Goal: Information Seeking & Learning: Understand process/instructions

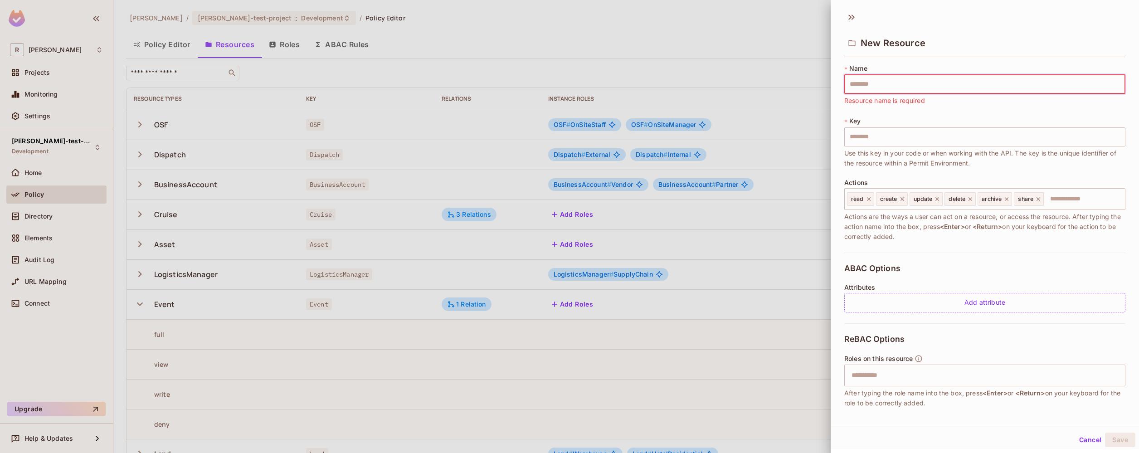
click at [392, 163] on div at bounding box center [569, 226] width 1139 height 453
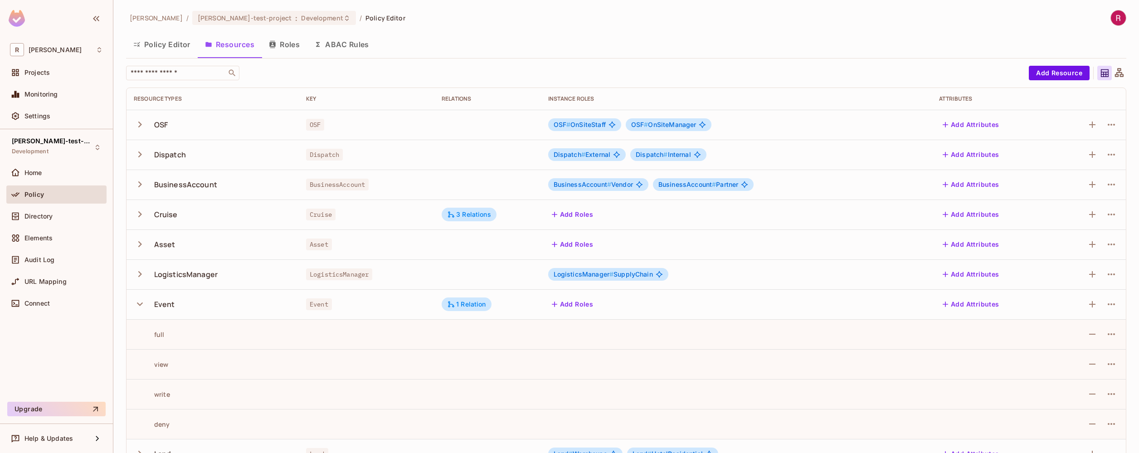
click at [311, 127] on span "OSF" at bounding box center [315, 125] width 18 height 12
click at [184, 44] on button "Policy Editor" at bounding box center [162, 44] width 72 height 23
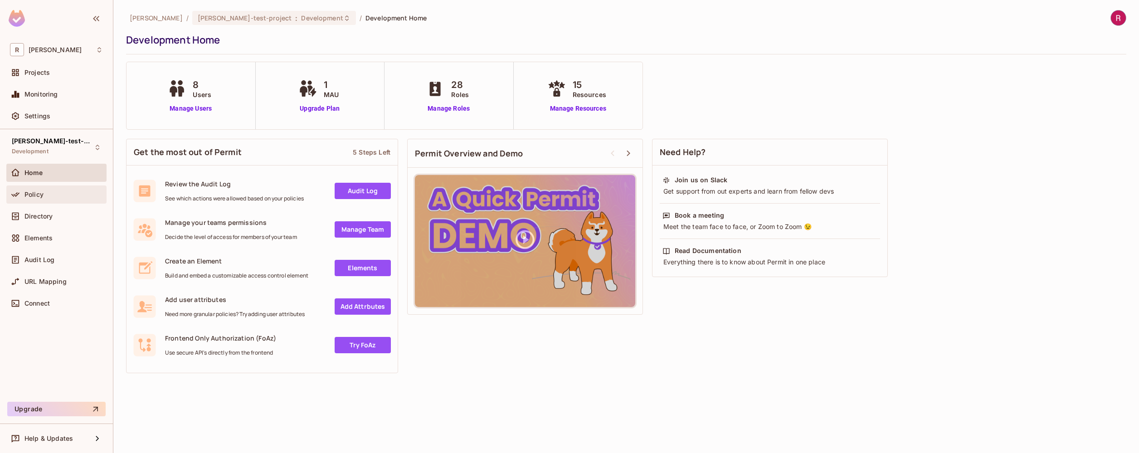
click at [63, 188] on div "Policy" at bounding box center [56, 194] width 100 height 18
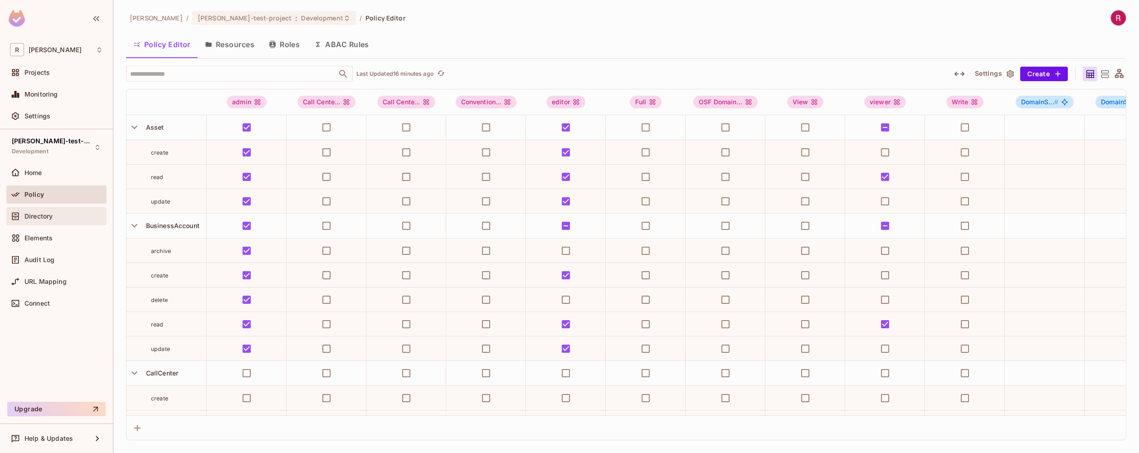
click at [63, 220] on div "Directory" at bounding box center [56, 216] width 93 height 11
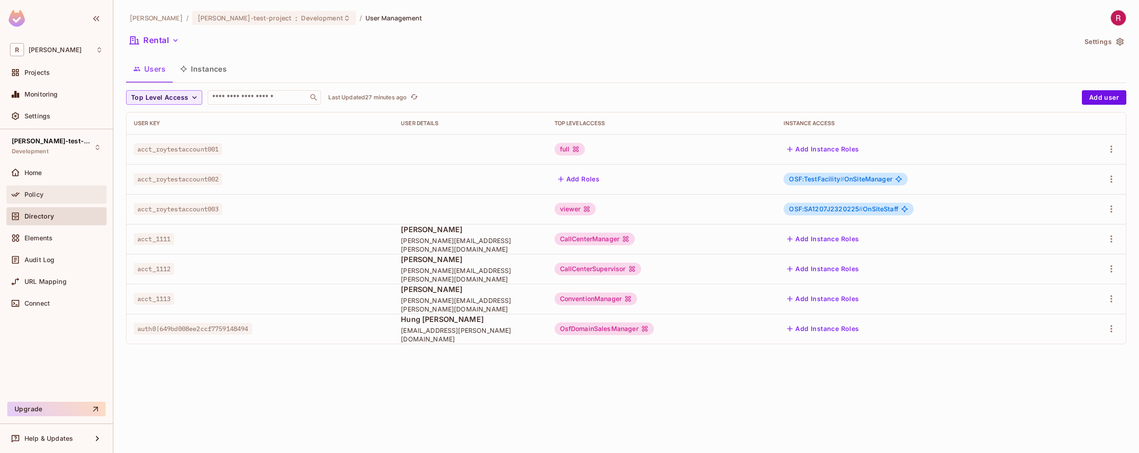
click at [51, 198] on div "Policy" at bounding box center [63, 194] width 78 height 7
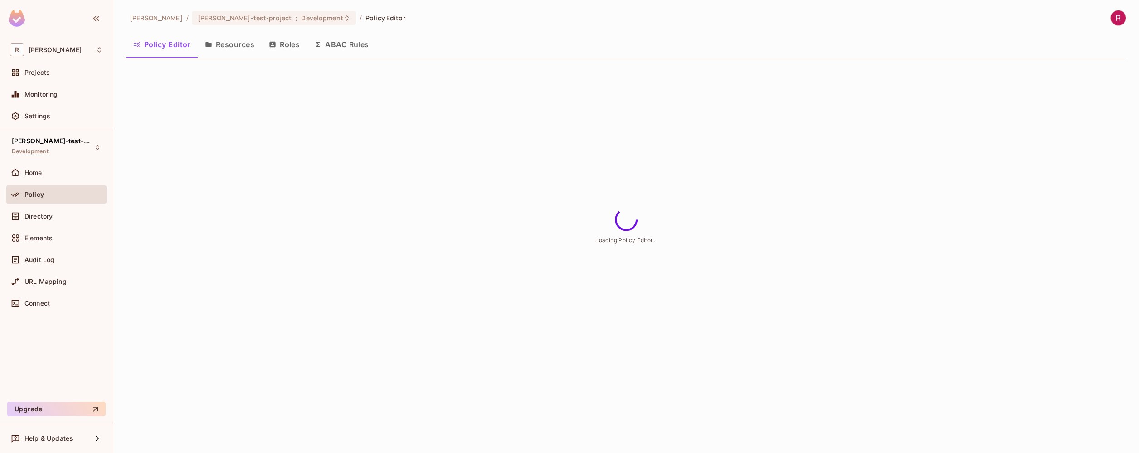
click at [293, 49] on button "Roles" at bounding box center [284, 44] width 45 height 23
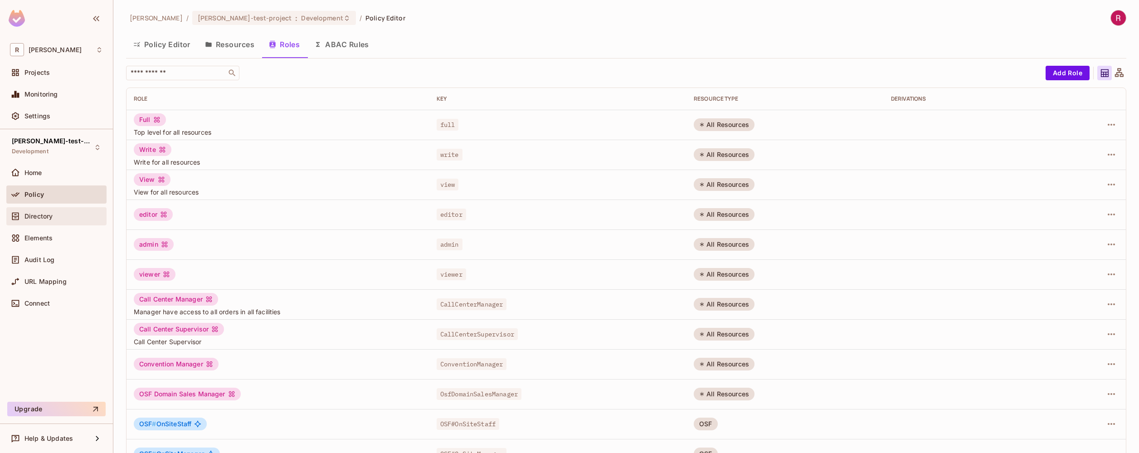
click at [61, 221] on div "Directory" at bounding box center [56, 216] width 100 height 18
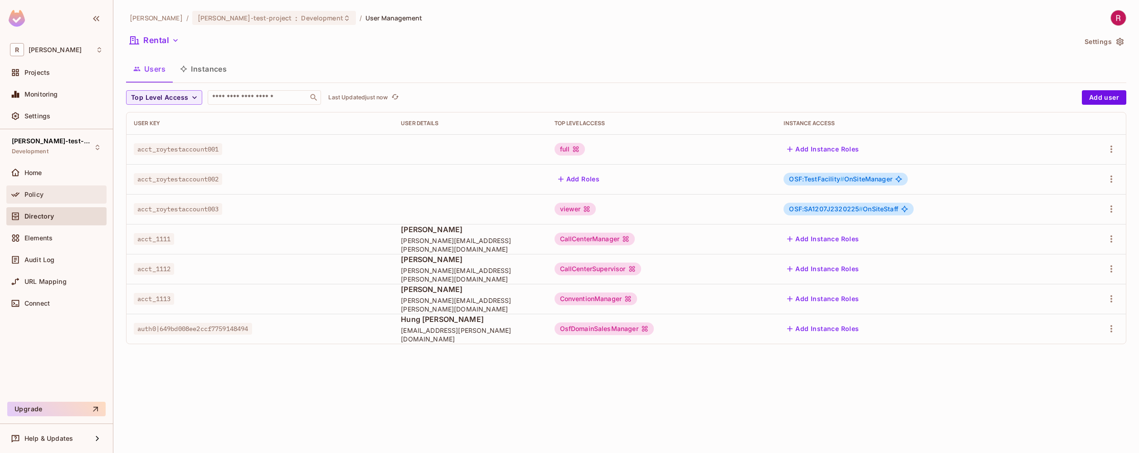
click at [41, 198] on div "Policy" at bounding box center [56, 194] width 93 height 11
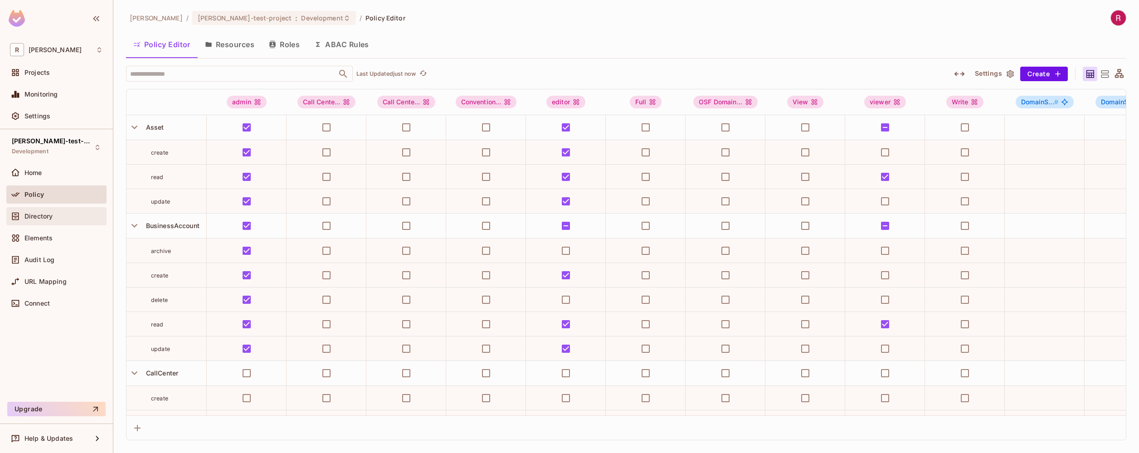
click at [60, 218] on div "Directory" at bounding box center [63, 216] width 78 height 7
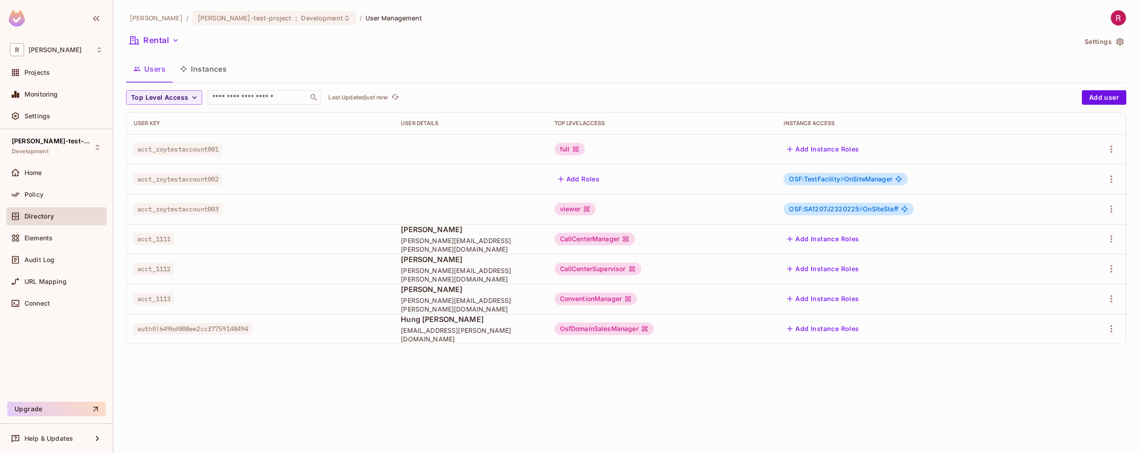
click at [203, 70] on button "Instances" at bounding box center [203, 69] width 61 height 23
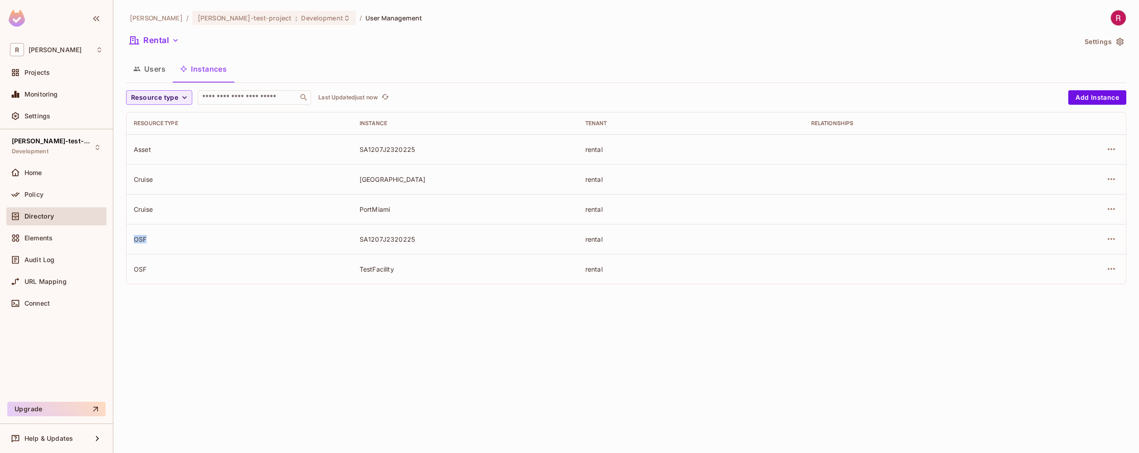
drag, startPoint x: 134, startPoint y: 239, endPoint x: 161, endPoint y: 239, distance: 26.8
click at [161, 239] on div "OSF" at bounding box center [239, 239] width 211 height 9
click at [381, 269] on div "TestFacility" at bounding box center [465, 269] width 211 height 9
click at [394, 274] on td "TestFacility" at bounding box center [465, 269] width 226 height 30
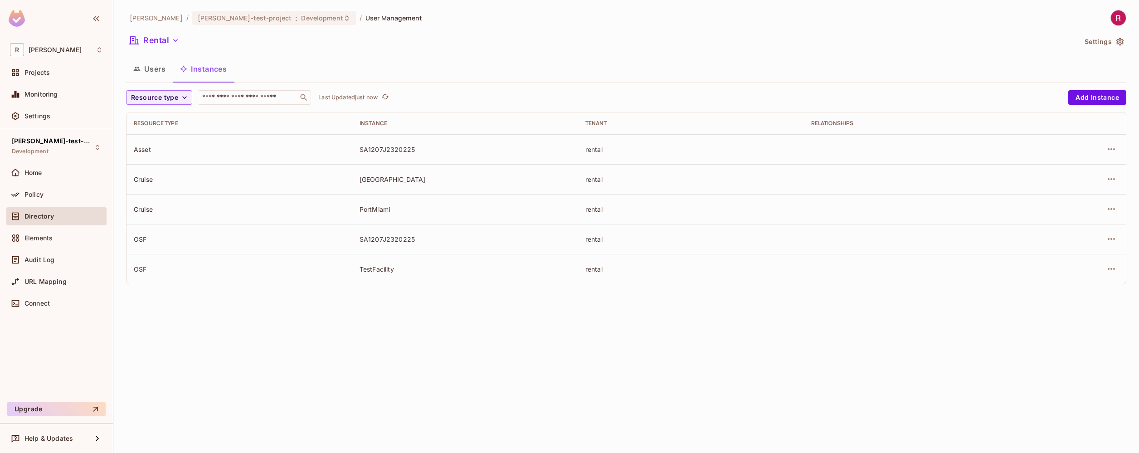
click at [378, 266] on div "TestFacility" at bounding box center [465, 269] width 211 height 9
click at [499, 355] on div "[PERSON_NAME] / [PERSON_NAME]-test-project : Development / User Management Rent…" at bounding box center [626, 226] width 1026 height 453
click at [54, 201] on div "Policy" at bounding box center [56, 194] width 100 height 18
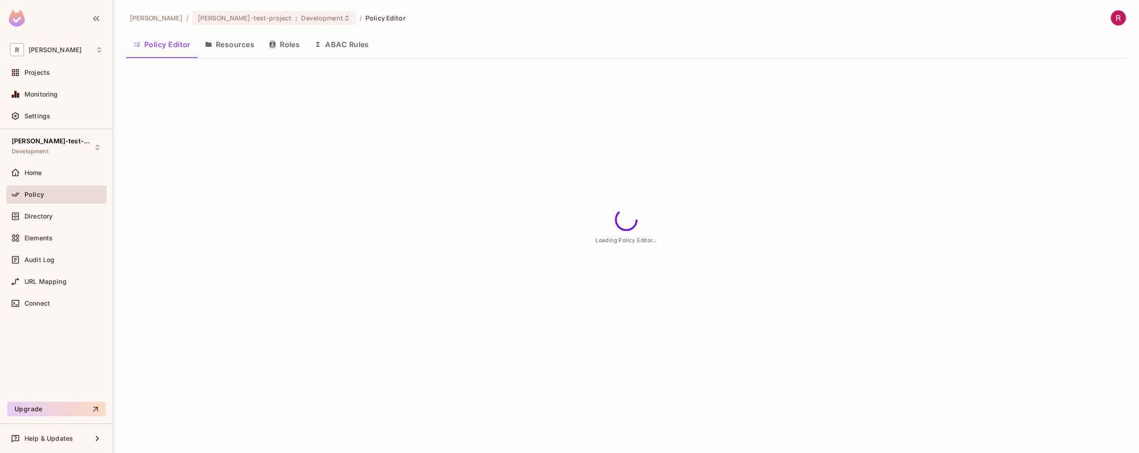
click at [236, 54] on button "Resources" at bounding box center [230, 44] width 64 height 23
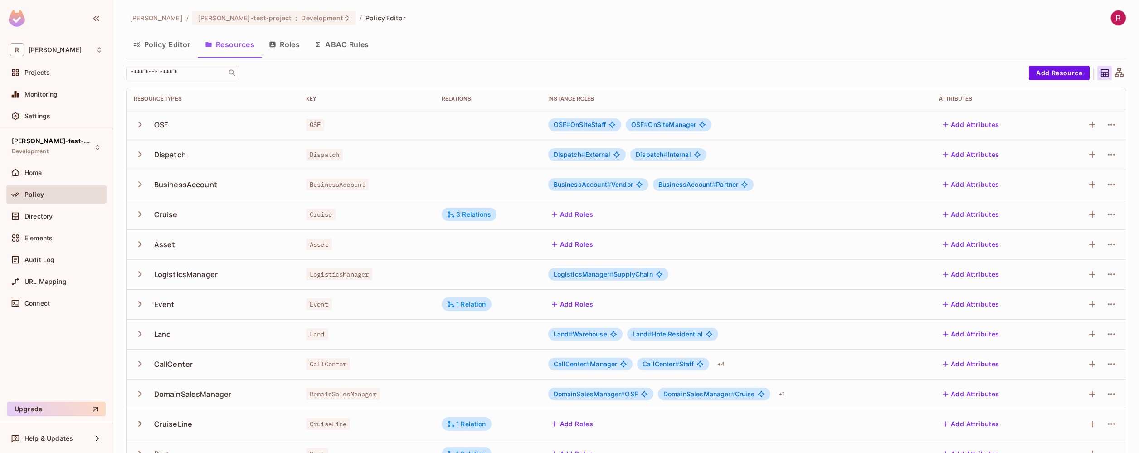
click at [310, 105] on th "Key" at bounding box center [367, 99] width 136 height 22
click at [309, 100] on div "Key" at bounding box center [366, 98] width 121 height 7
click at [308, 96] on div "Key" at bounding box center [366, 98] width 121 height 7
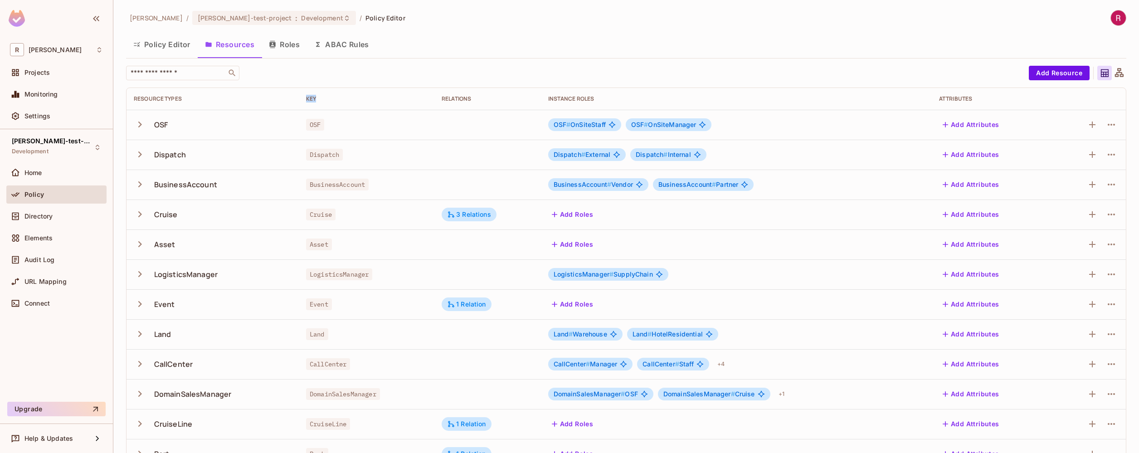
click at [308, 96] on div "Key" at bounding box center [366, 98] width 121 height 7
click at [312, 125] on span "OSF" at bounding box center [315, 125] width 18 height 12
click at [322, 153] on span "Dispatch" at bounding box center [324, 155] width 37 height 12
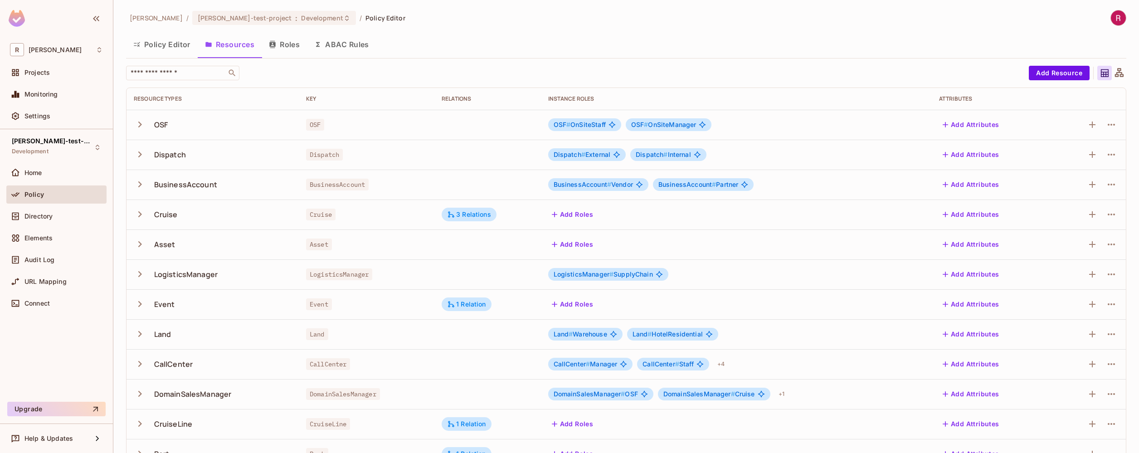
click at [309, 123] on span "OSF" at bounding box center [315, 125] width 18 height 12
click at [334, 154] on span "Dispatch" at bounding box center [324, 155] width 37 height 12
click at [328, 184] on span "BusinessAccount" at bounding box center [337, 185] width 63 height 12
click at [311, 126] on span "OSF" at bounding box center [315, 125] width 18 height 12
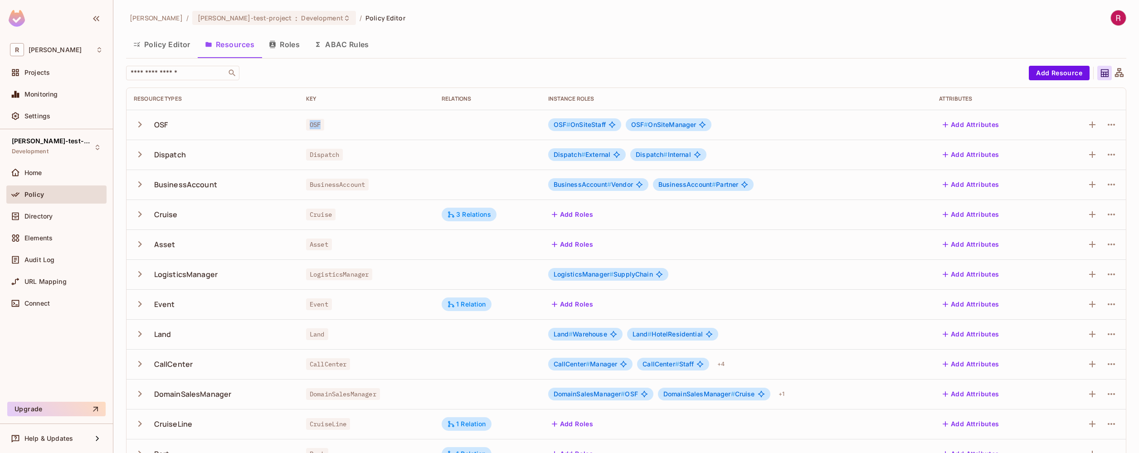
click at [311, 126] on span "OSF" at bounding box center [315, 125] width 18 height 12
click at [140, 125] on icon "button" at bounding box center [140, 125] width 4 height 6
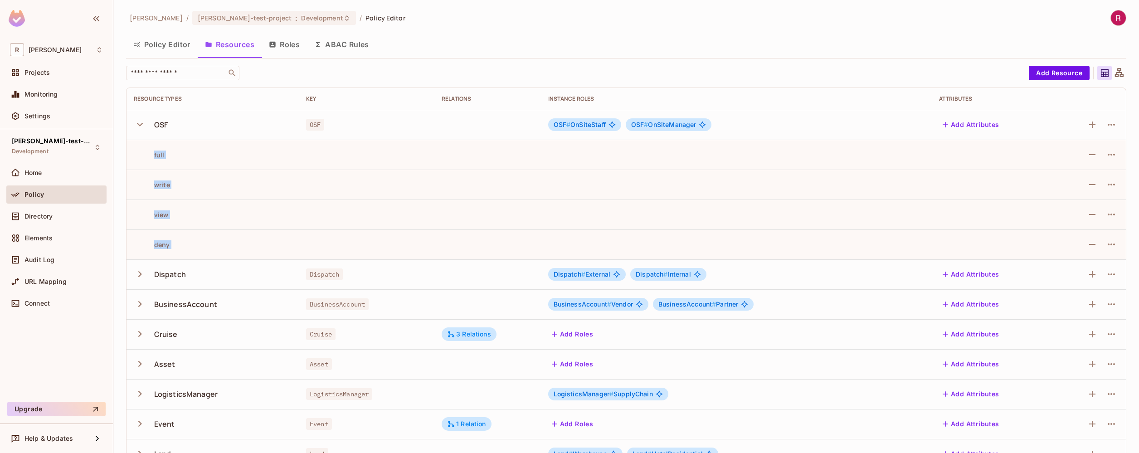
drag, startPoint x: 150, startPoint y: 152, endPoint x: 194, endPoint y: 266, distance: 121.8
click at [194, 266] on tbody "OSF OSF OSF # OnSiteStaff OSF # OnSiteManager Add Attributes full write view de…" at bounding box center [625, 394] width 999 height 569
click at [141, 123] on icon "button" at bounding box center [140, 124] width 12 height 12
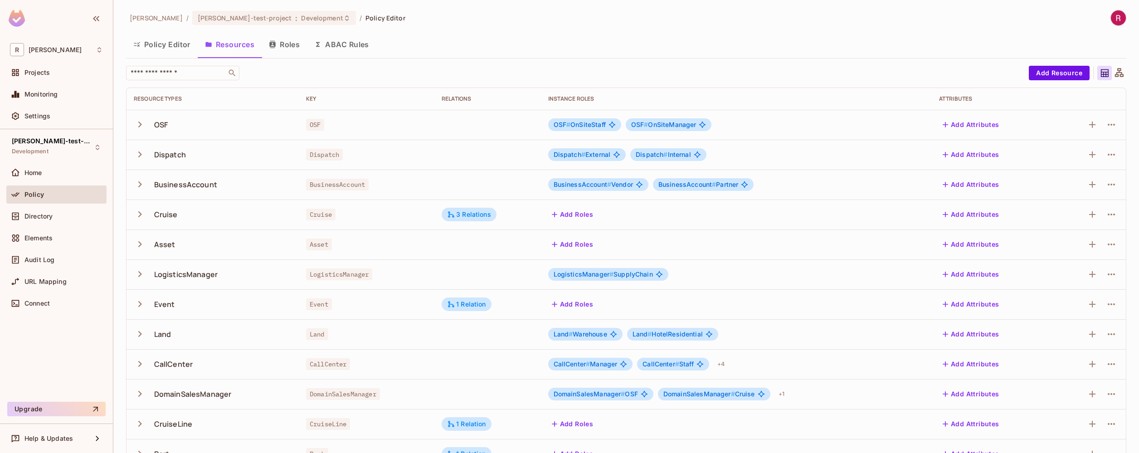
click at [316, 126] on span "OSF" at bounding box center [315, 125] width 18 height 12
click at [314, 155] on span "Dispatch" at bounding box center [324, 155] width 37 height 12
click at [325, 156] on span "Dispatch" at bounding box center [324, 155] width 37 height 12
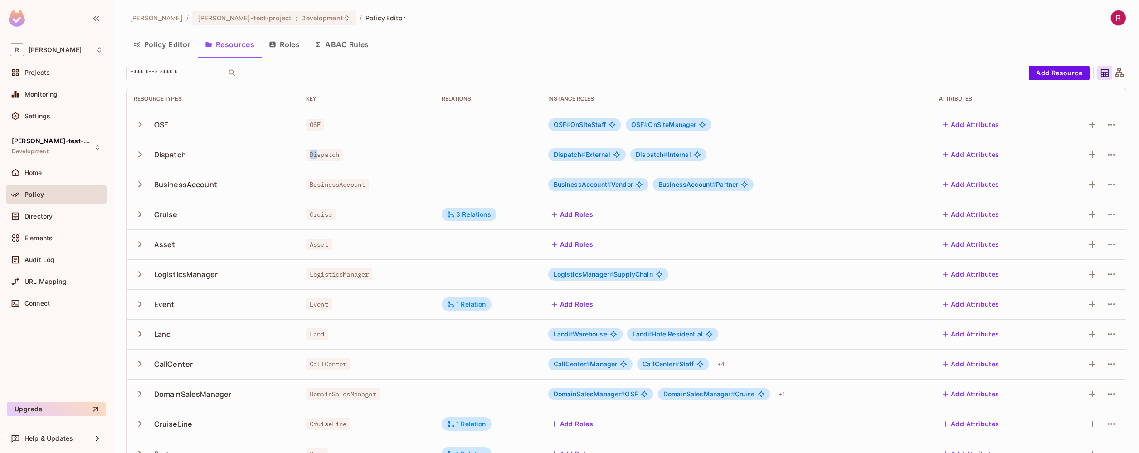
drag, startPoint x: 314, startPoint y: 155, endPoint x: 300, endPoint y: 155, distance: 13.6
click at [300, 155] on td "Dispatch" at bounding box center [367, 155] width 136 height 30
click at [171, 45] on button "Policy Editor" at bounding box center [162, 44] width 72 height 23
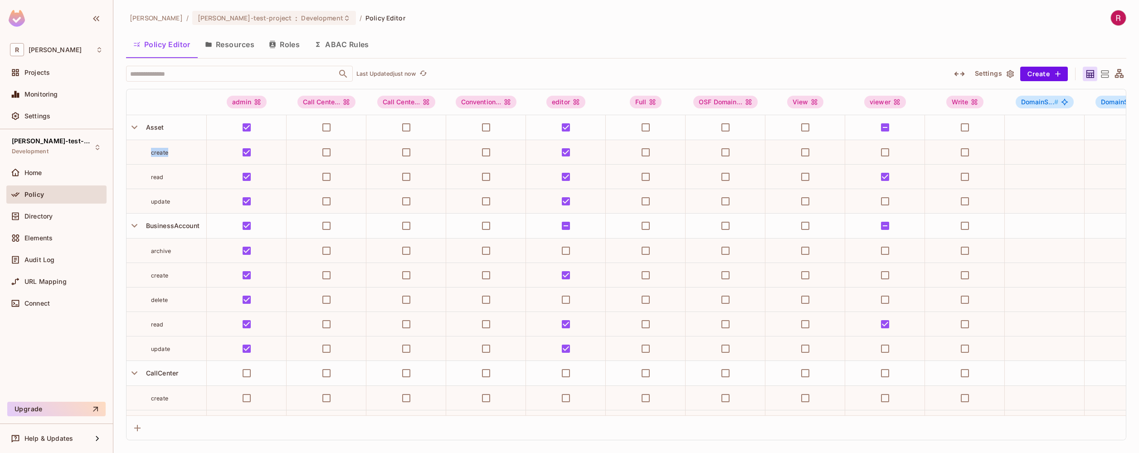
drag, startPoint x: 148, startPoint y: 151, endPoint x: 185, endPoint y: 158, distance: 36.9
click at [185, 158] on td "create" at bounding box center [166, 152] width 80 height 24
drag, startPoint x: 148, startPoint y: 180, endPoint x: 165, endPoint y: 180, distance: 17.2
click at [165, 180] on div "read" at bounding box center [166, 176] width 80 height 9
click at [160, 203] on span "update" at bounding box center [160, 201] width 19 height 7
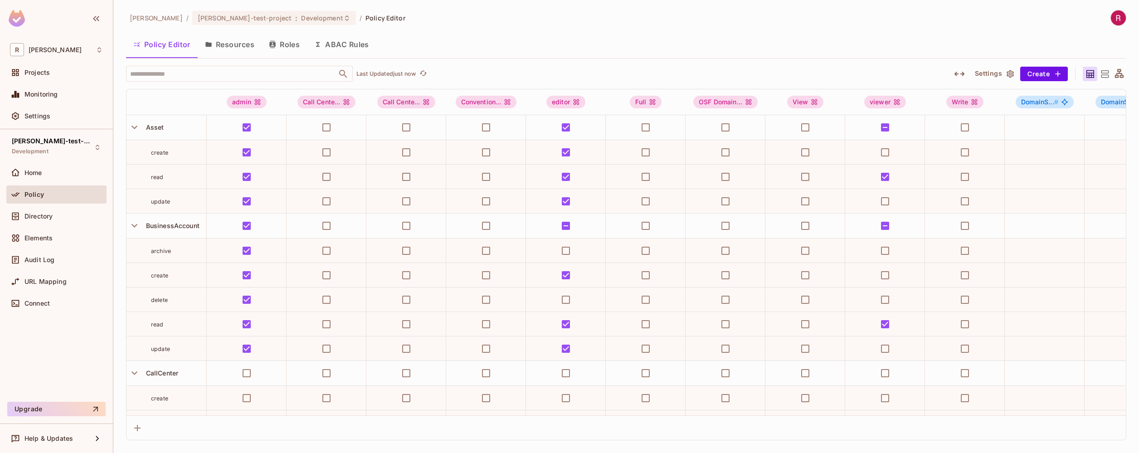
click at [232, 47] on button "Resources" at bounding box center [230, 44] width 64 height 23
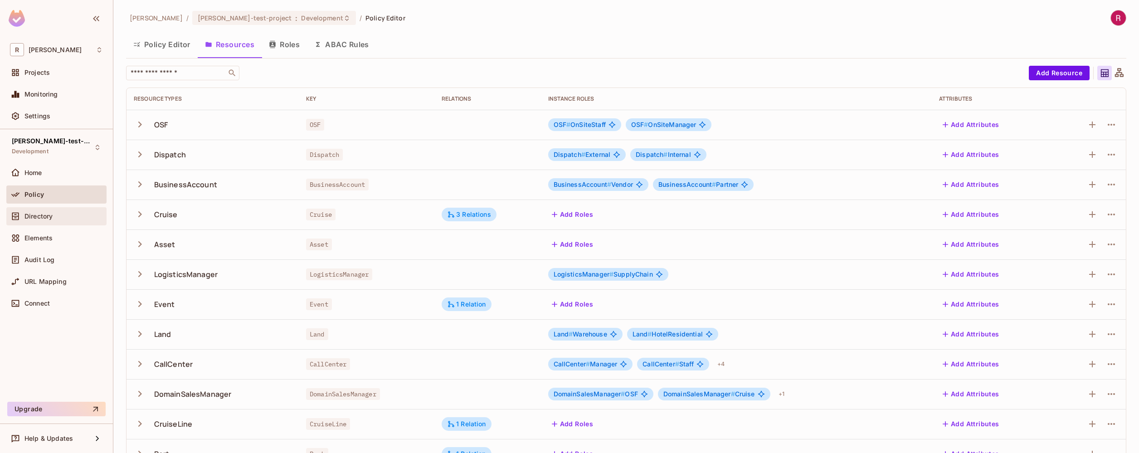
click at [64, 213] on div "Directory" at bounding box center [63, 216] width 78 height 7
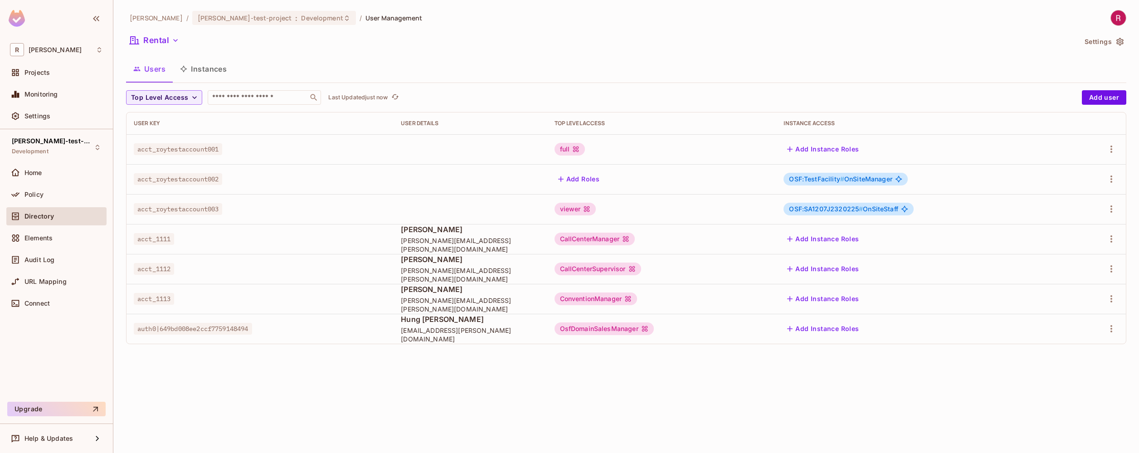
click at [837, 212] on span "OSF:SA1207J2320225 #" at bounding box center [826, 209] width 74 height 8
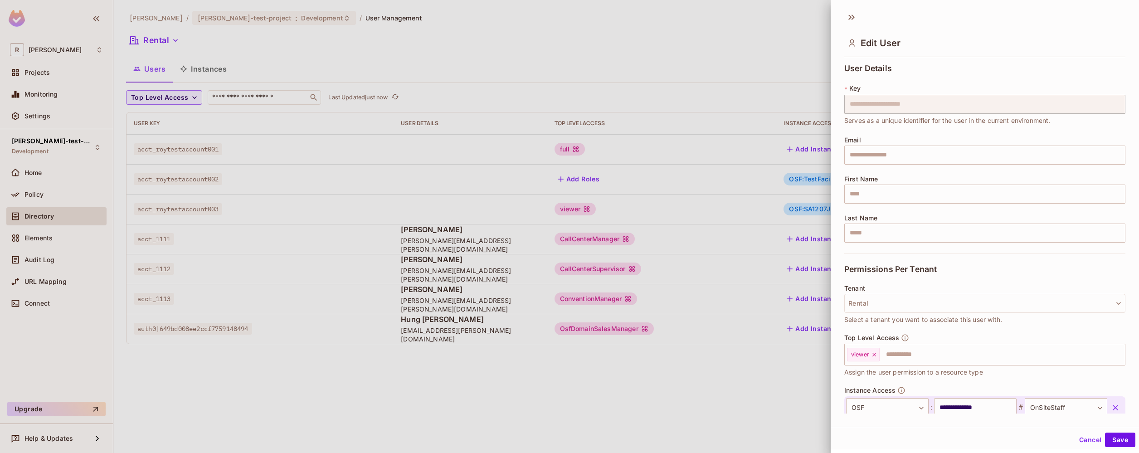
click at [754, 147] on div at bounding box center [569, 226] width 1139 height 453
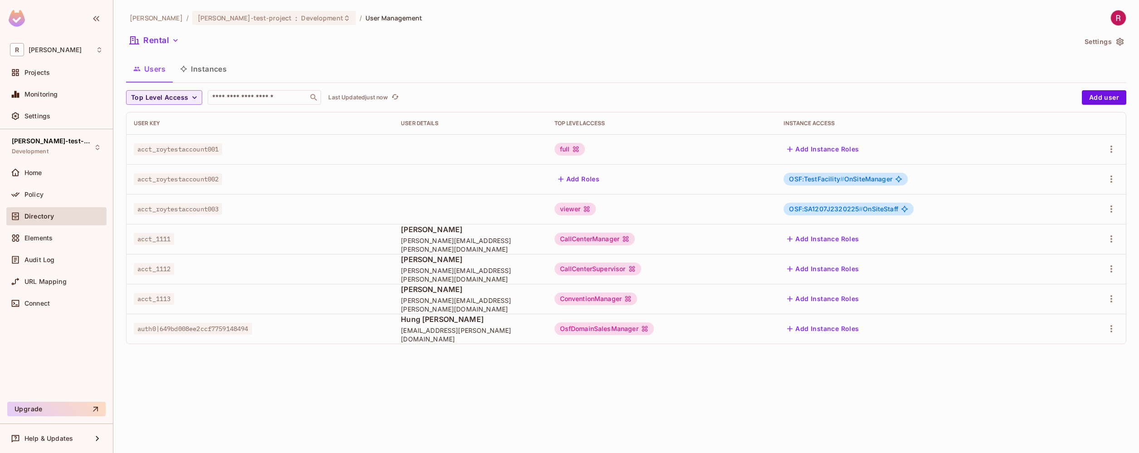
click at [607, 241] on div "CallCenterManager" at bounding box center [595, 239] width 81 height 13
click at [44, 194] on div "Policy" at bounding box center [63, 194] width 78 height 7
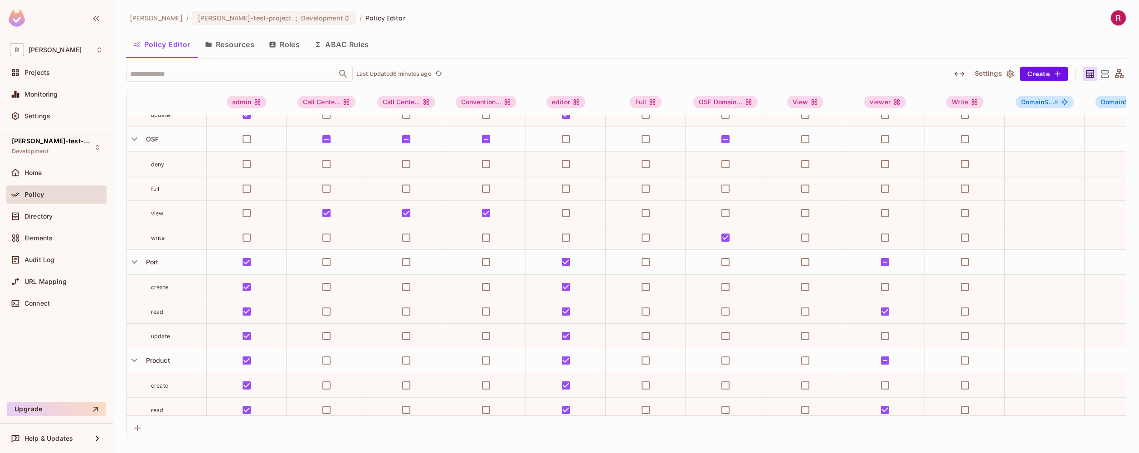
scroll to position [1501, 0]
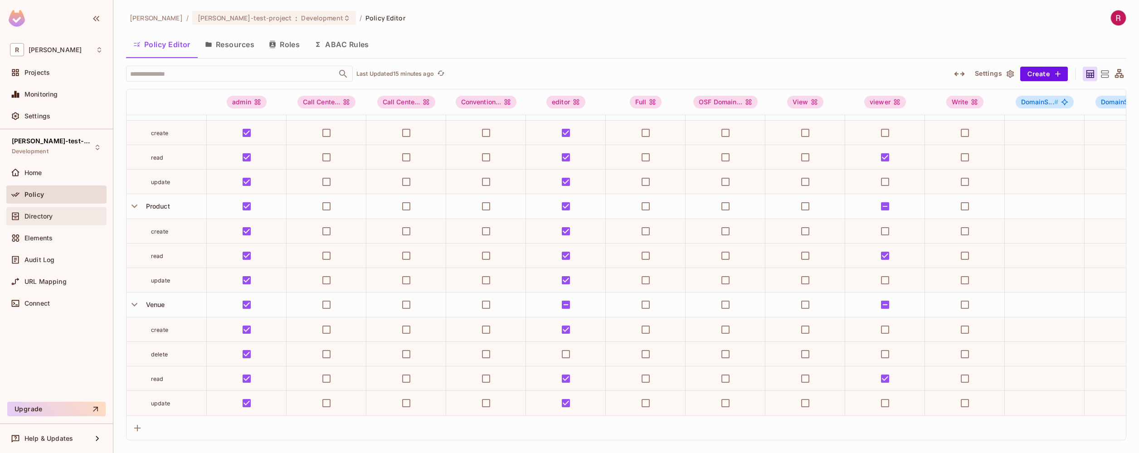
click at [40, 215] on span "Directory" at bounding box center [38, 216] width 28 height 7
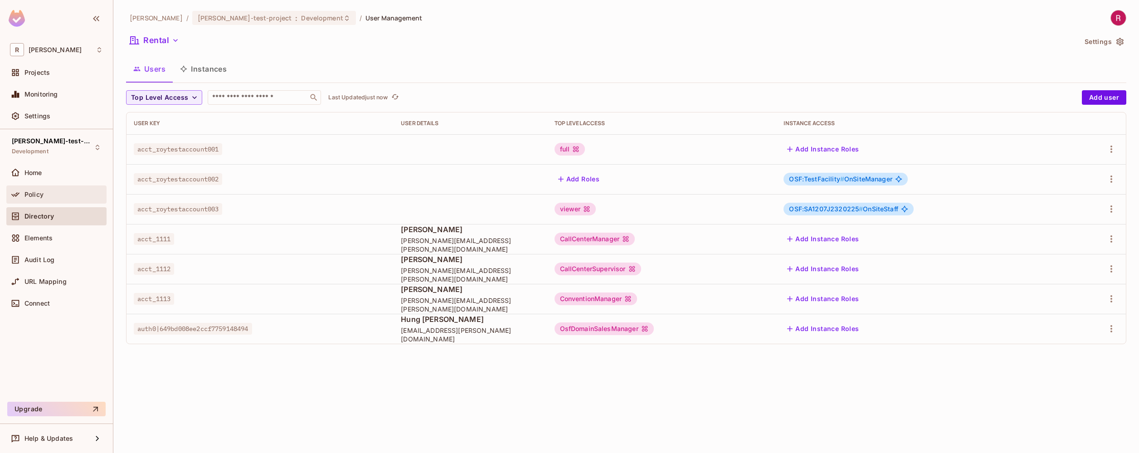
click at [42, 193] on span "Policy" at bounding box center [33, 194] width 19 height 7
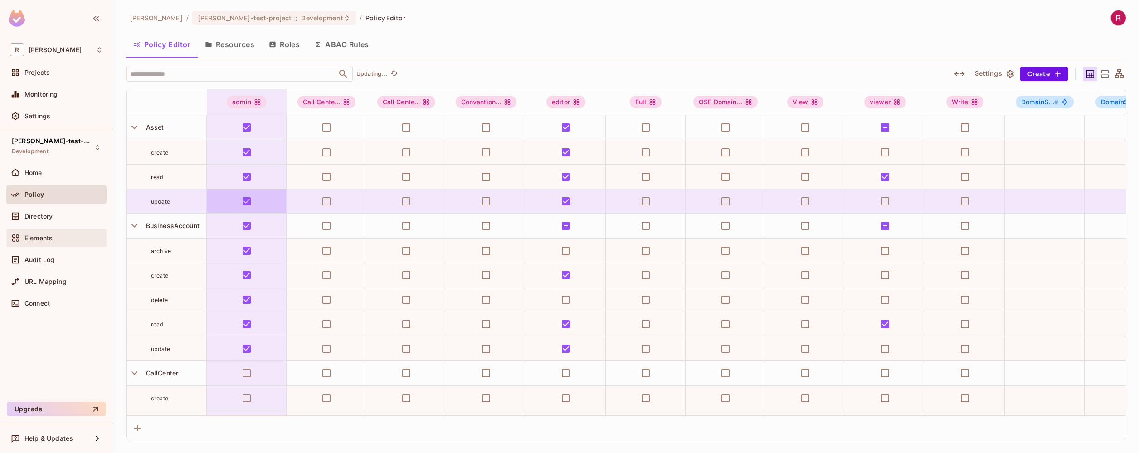
click at [51, 242] on div "Elements" at bounding box center [56, 238] width 93 height 11
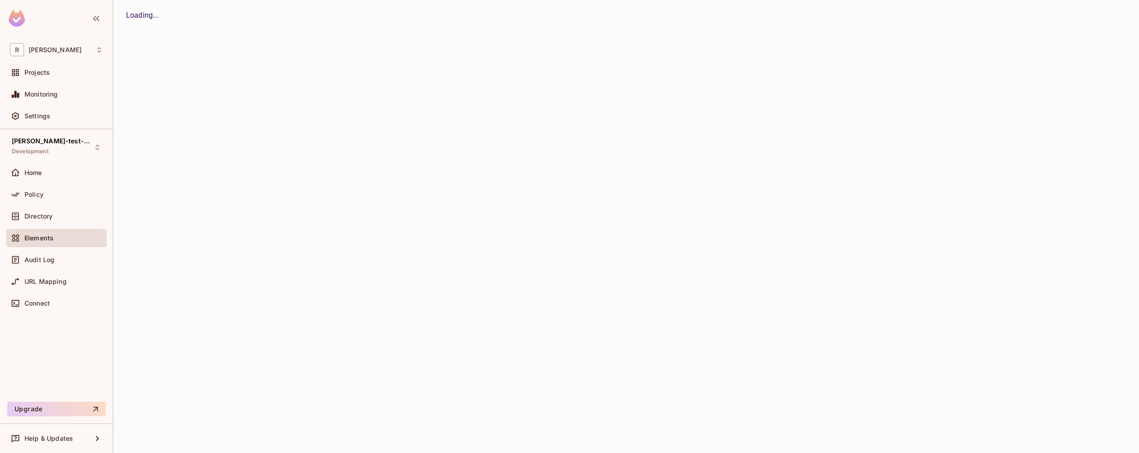
click at [68, 207] on div "Directory" at bounding box center [56, 218] width 100 height 22
click at [54, 224] on div "Directory" at bounding box center [56, 216] width 100 height 18
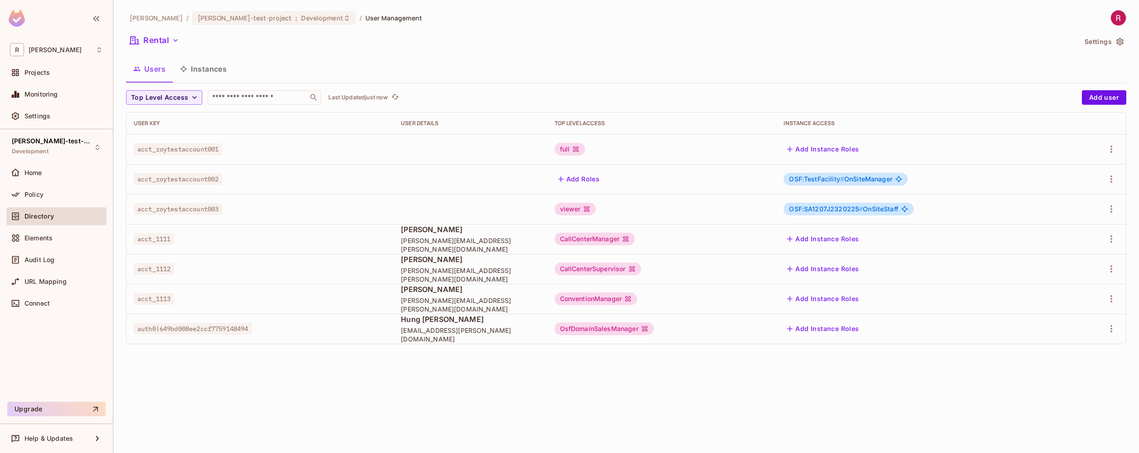
click at [863, 211] on span "#" at bounding box center [861, 209] width 4 height 8
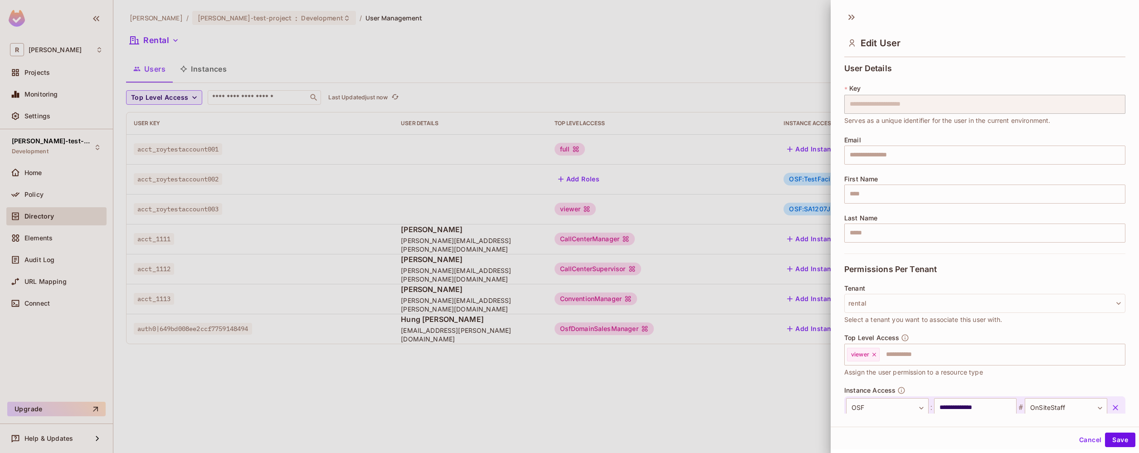
click at [208, 71] on div at bounding box center [569, 226] width 1139 height 453
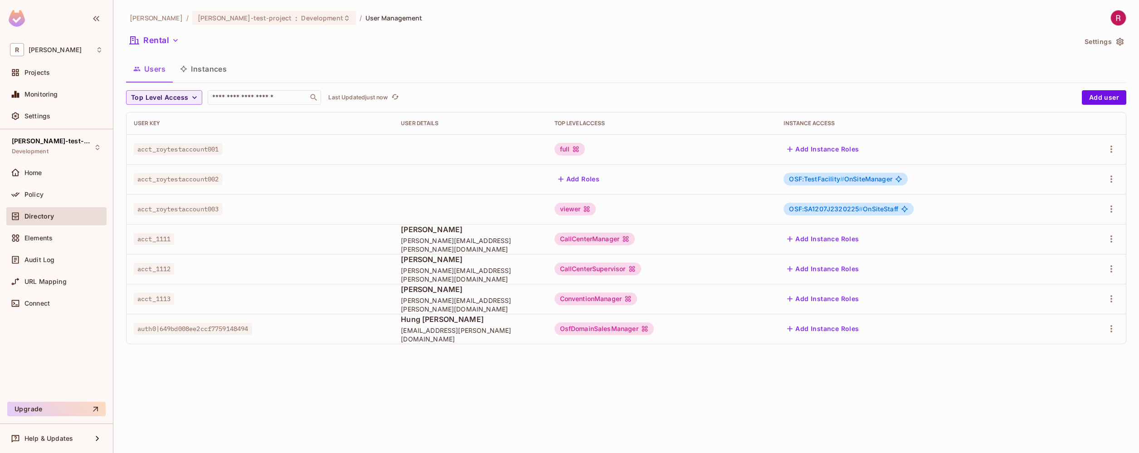
click at [221, 76] on button "Instances" at bounding box center [203, 69] width 61 height 23
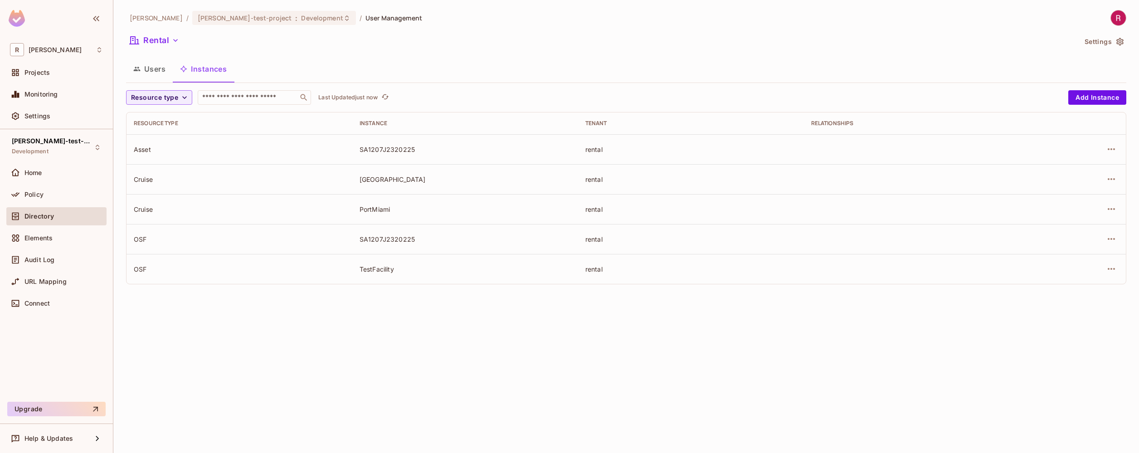
click at [153, 274] on td "OSF" at bounding box center [239, 269] width 226 height 30
click at [153, 72] on button "Users" at bounding box center [149, 69] width 47 height 23
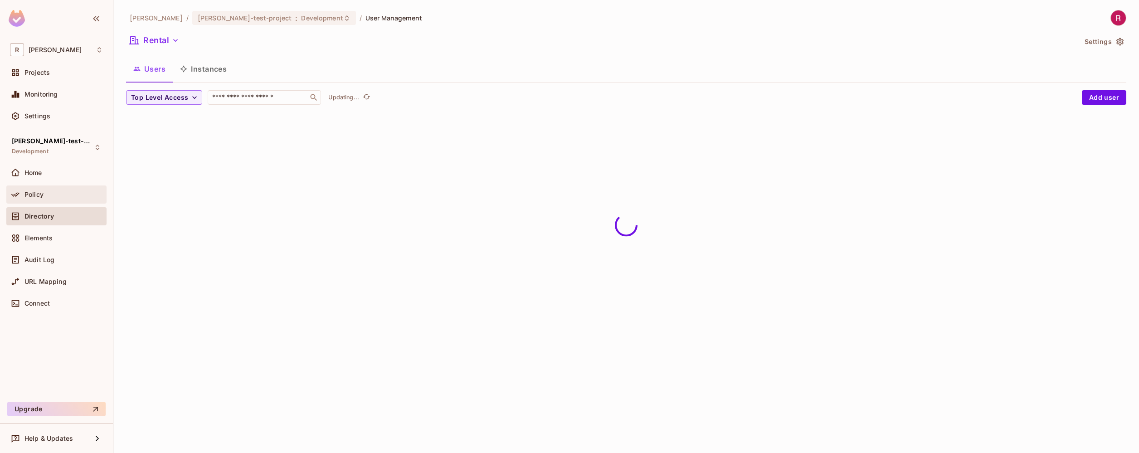
click at [48, 195] on div "Policy" at bounding box center [63, 194] width 78 height 7
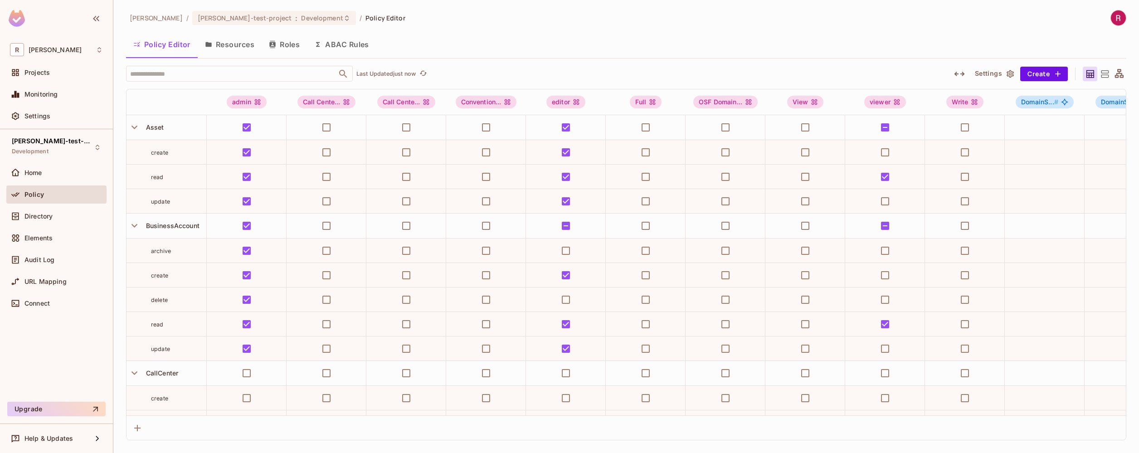
click at [223, 42] on button "Resources" at bounding box center [230, 44] width 64 height 23
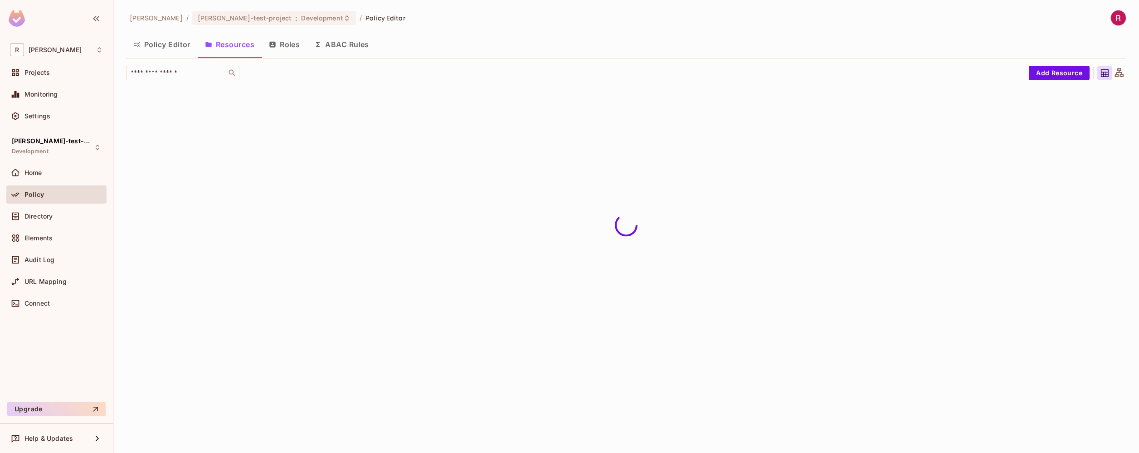
click at [285, 41] on button "Roles" at bounding box center [284, 44] width 45 height 23
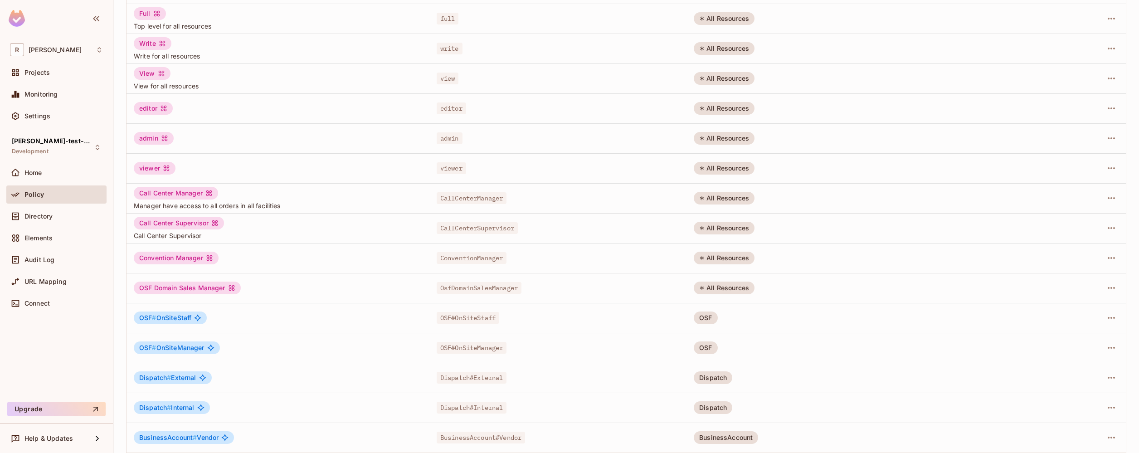
scroll to position [143, 0]
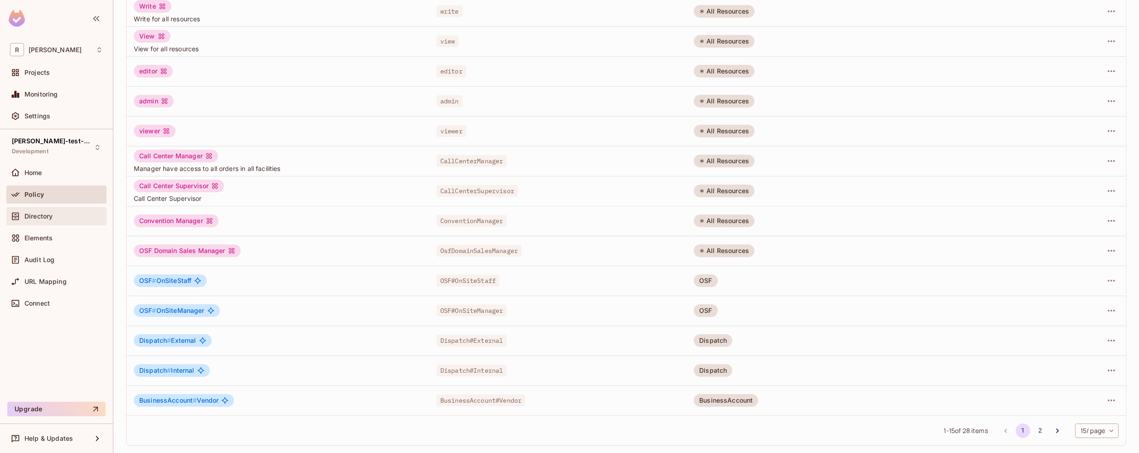
click at [50, 214] on span "Directory" at bounding box center [38, 216] width 28 height 7
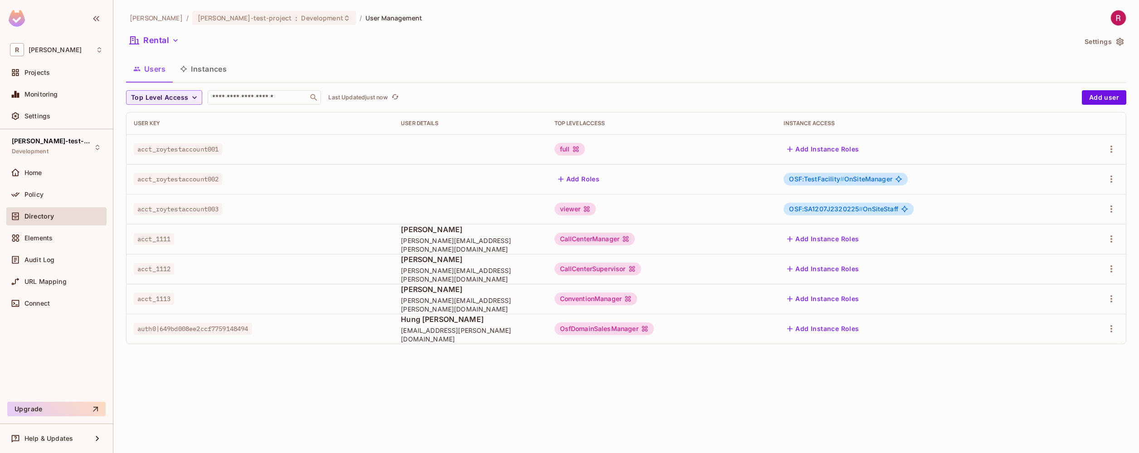
click at [208, 72] on button "Instances" at bounding box center [203, 69] width 61 height 23
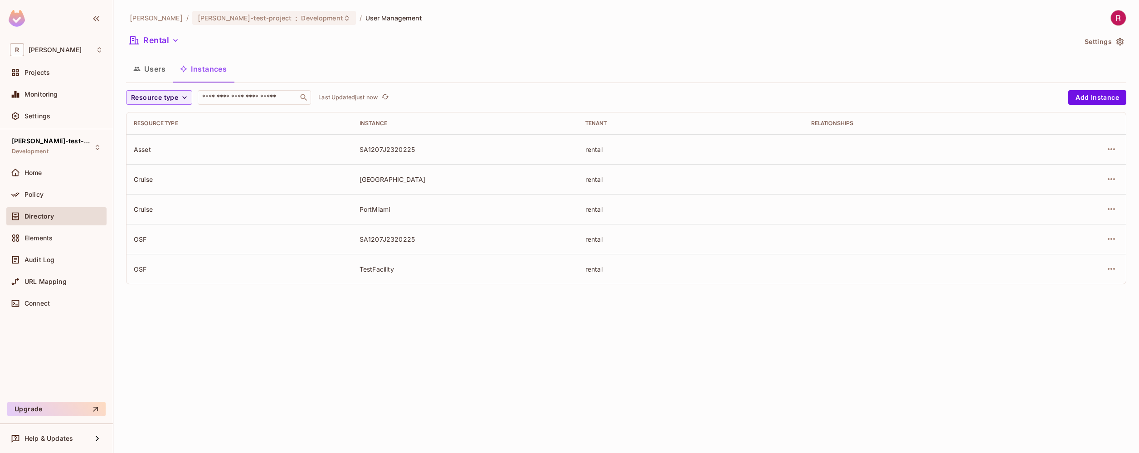
click at [832, 123] on div "Relationships" at bounding box center [916, 123] width 211 height 7
click at [1113, 151] on icon "button" at bounding box center [1111, 149] width 11 height 11
click at [1079, 171] on div "Edit Resource Instance" at bounding box center [1057, 169] width 71 height 9
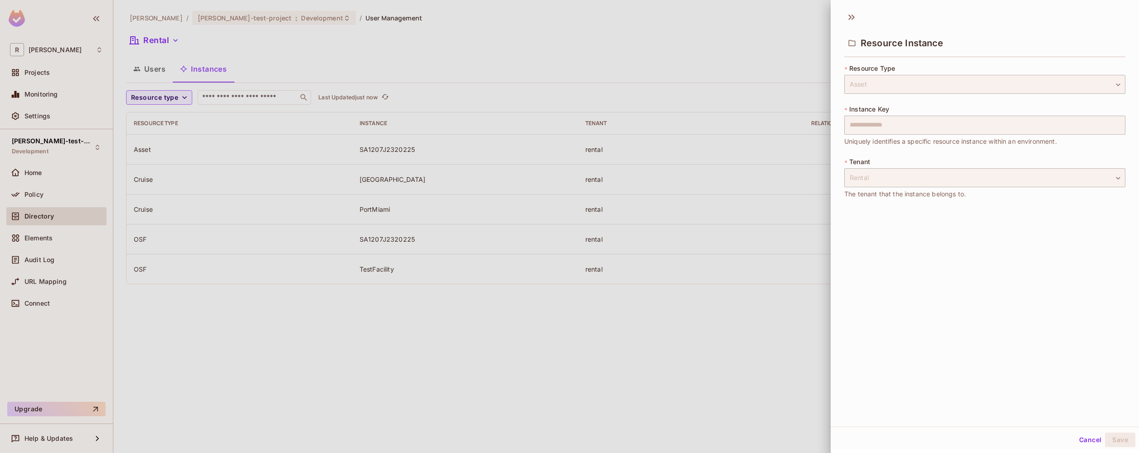
click at [761, 347] on div at bounding box center [569, 226] width 1139 height 453
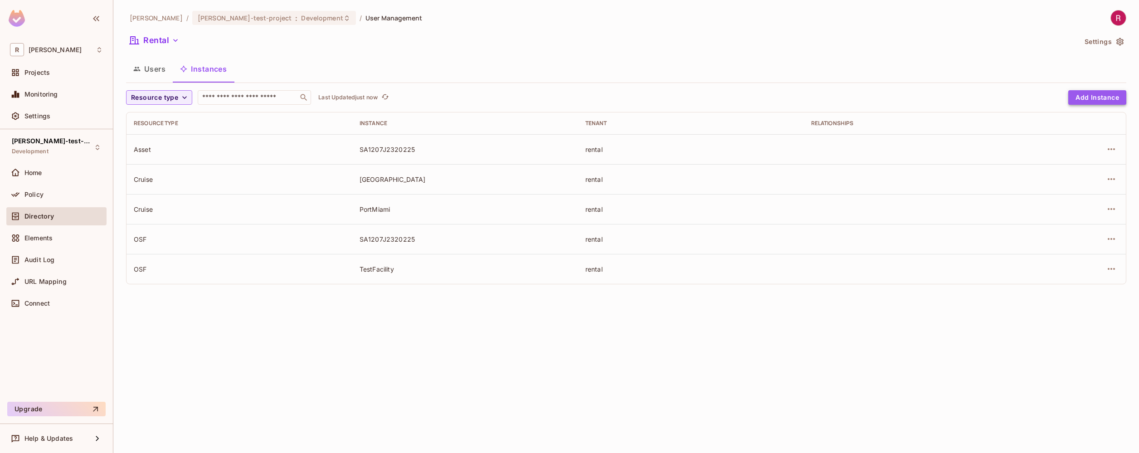
click at [1109, 92] on button "Add Instance" at bounding box center [1097, 97] width 58 height 15
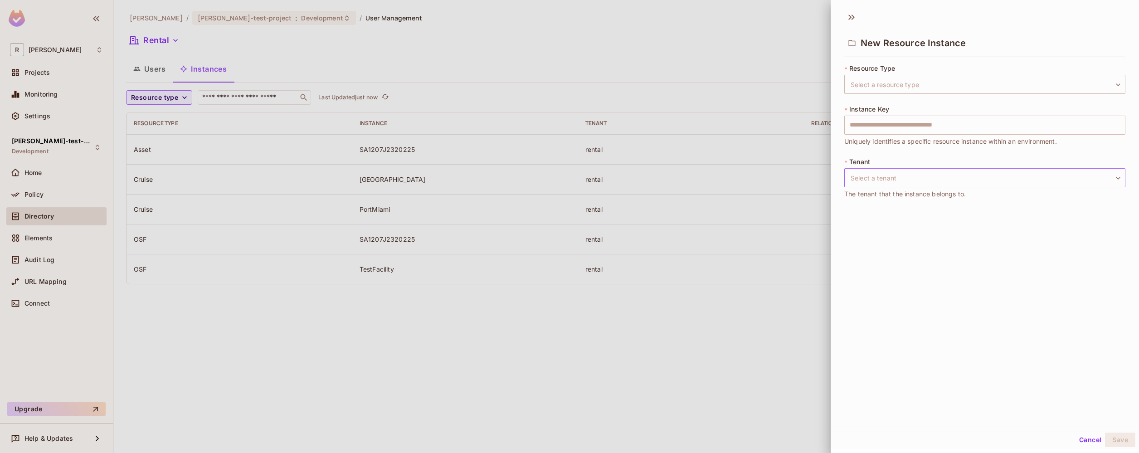
click at [948, 178] on body "R [PERSON_NAME]-poc Projects Monitoring Settings [PERSON_NAME]-test-project Dev…" at bounding box center [569, 226] width 1139 height 453
click at [723, 367] on div at bounding box center [569, 226] width 1139 height 453
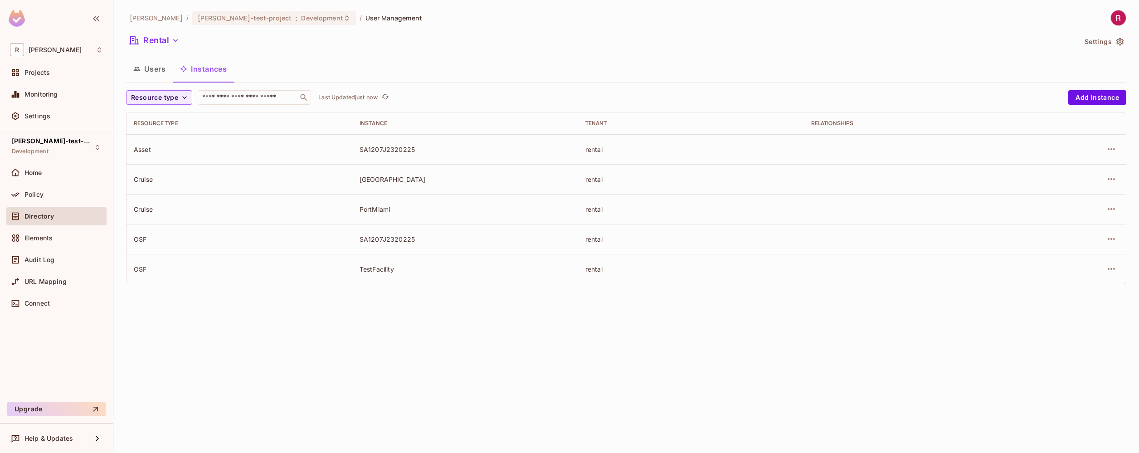
click at [151, 75] on button "Users" at bounding box center [149, 69] width 47 height 23
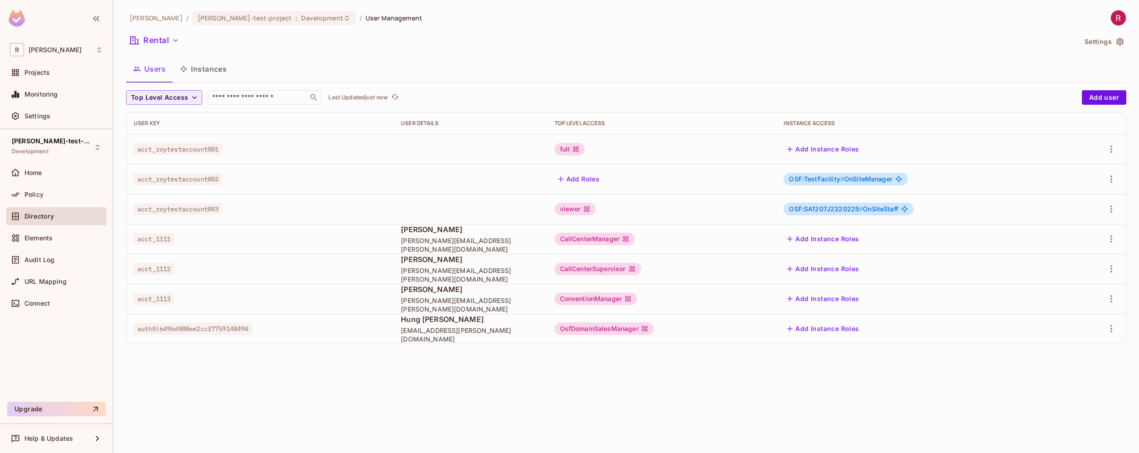
click at [609, 324] on div "OsfDomainSalesManager" at bounding box center [604, 328] width 99 height 13
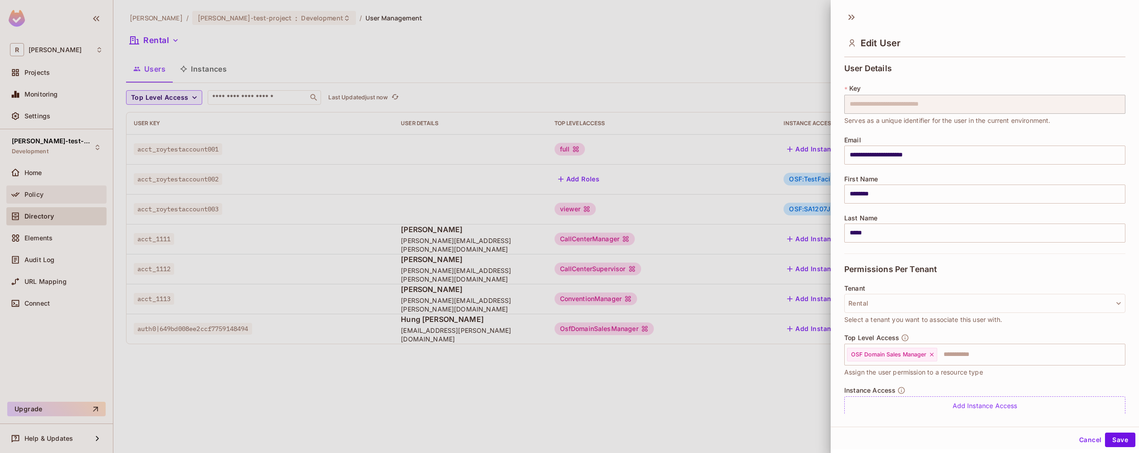
click at [44, 199] on body "**********" at bounding box center [569, 226] width 1139 height 453
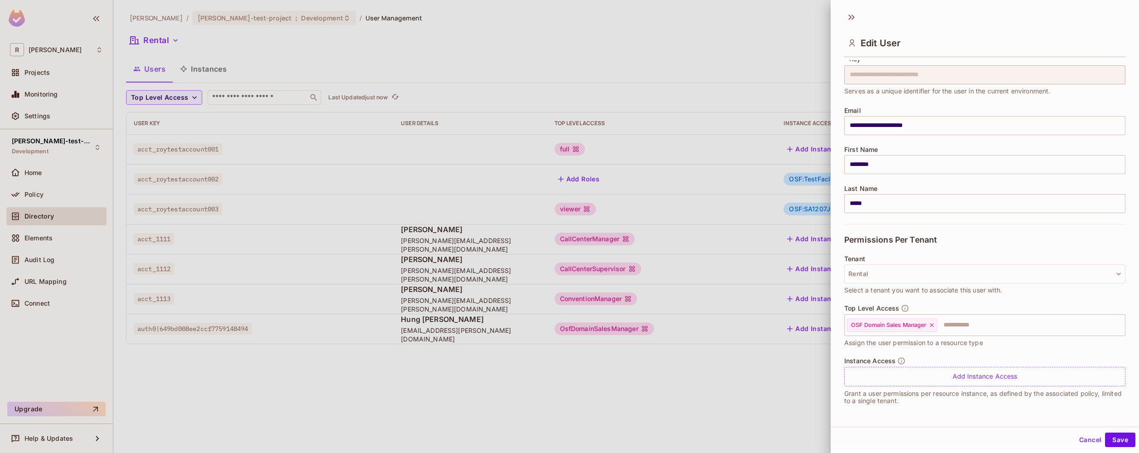
drag, startPoint x: 311, startPoint y: 451, endPoint x: 321, endPoint y: 442, distance: 12.5
click at [311, 451] on div at bounding box center [569, 226] width 1139 height 453
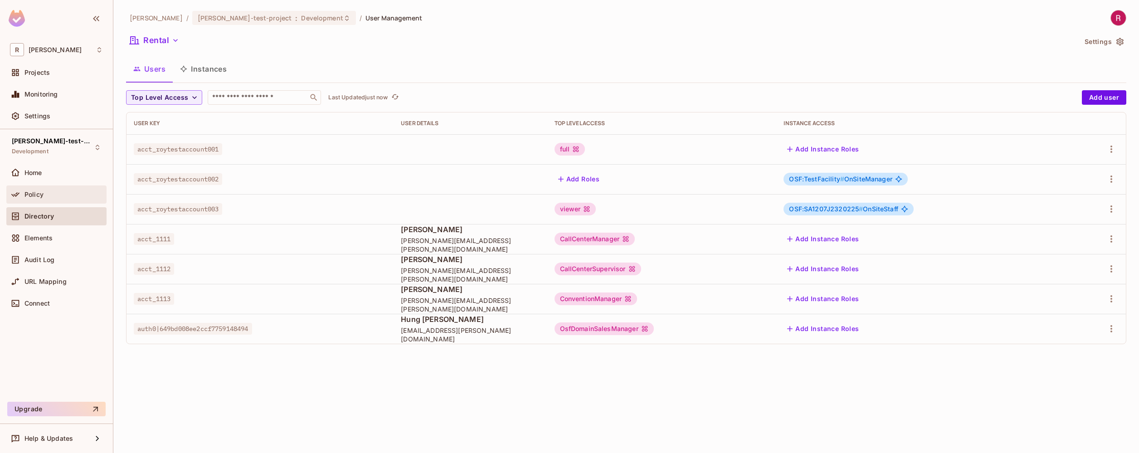
click at [37, 194] on span "Policy" at bounding box center [33, 194] width 19 height 7
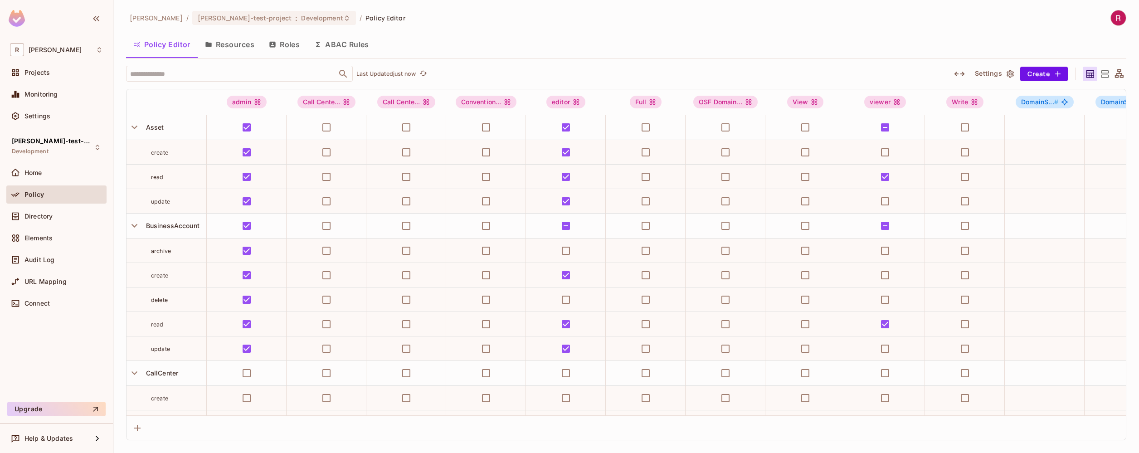
click at [230, 44] on button "Resources" at bounding box center [230, 44] width 64 height 23
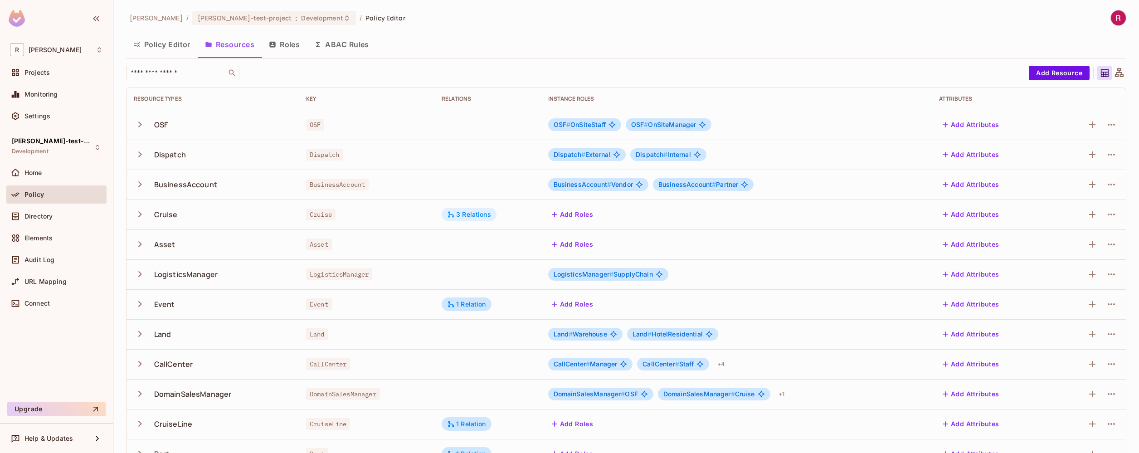
click at [470, 214] on div "3 Relations" at bounding box center [469, 214] width 44 height 8
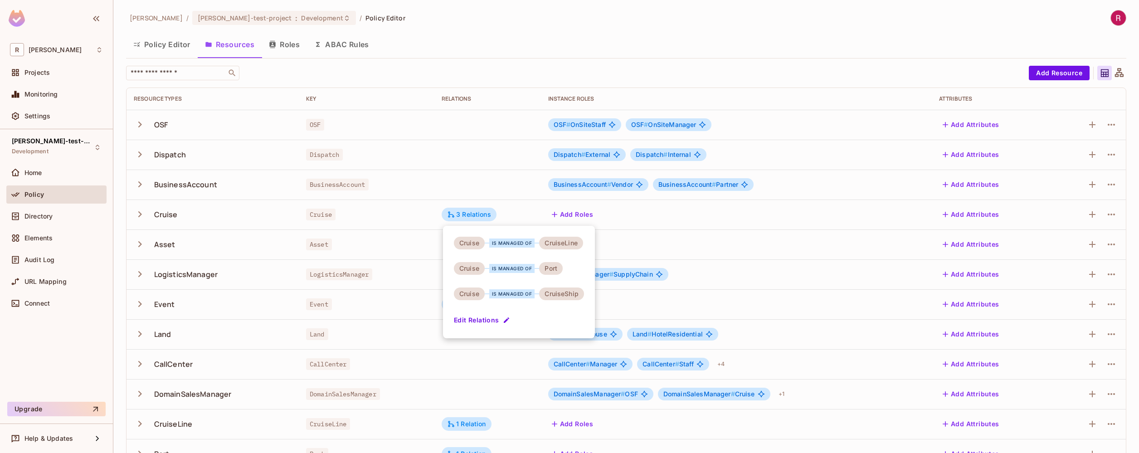
click at [32, 219] on div at bounding box center [569, 226] width 1139 height 453
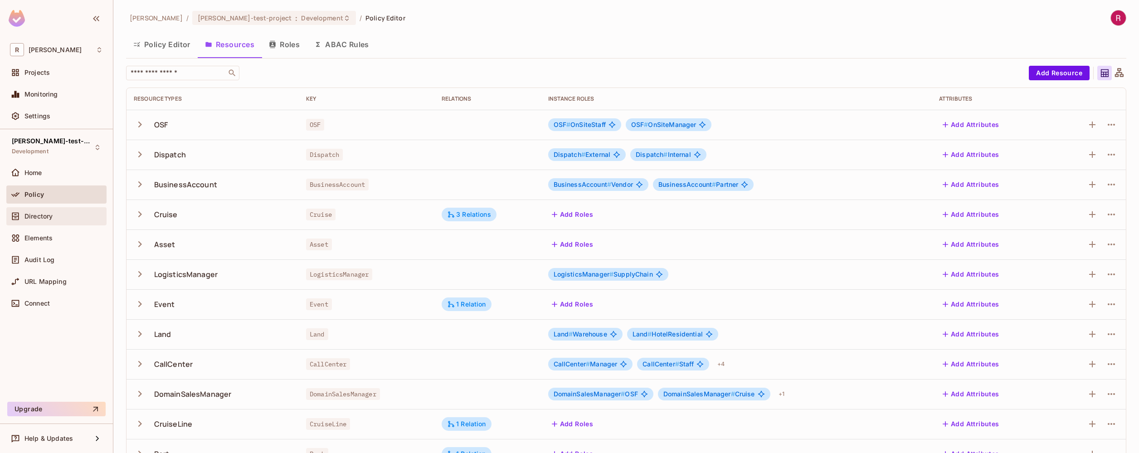
click at [43, 220] on div "Directory" at bounding box center [56, 216] width 93 height 11
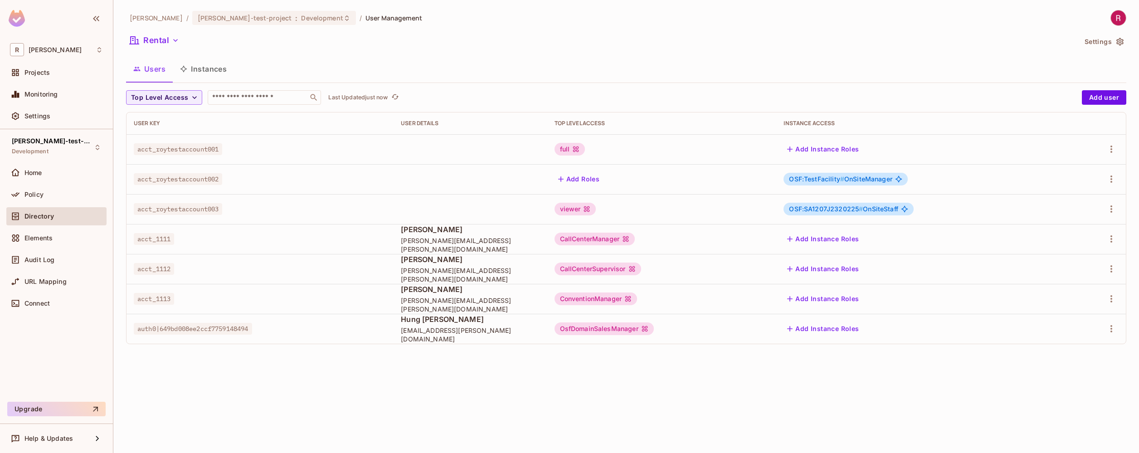
click at [877, 211] on span "OSF:SA1207J2320225 # OnSiteStaff" at bounding box center [843, 208] width 109 height 7
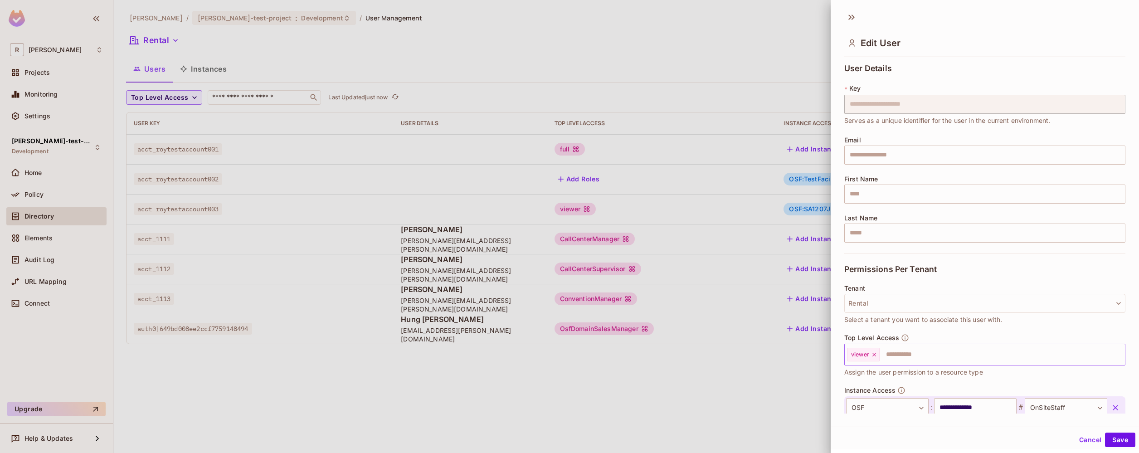
scroll to position [56, 0]
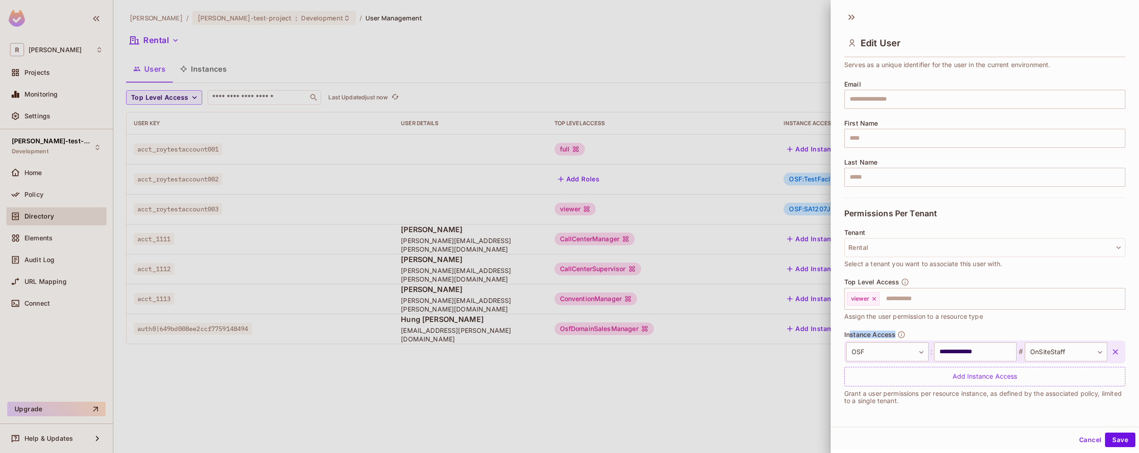
drag, startPoint x: 848, startPoint y: 335, endPoint x: 910, endPoint y: 335, distance: 61.7
click at [910, 335] on div "**********" at bounding box center [984, 359] width 281 height 56
click at [482, 399] on div at bounding box center [569, 226] width 1139 height 453
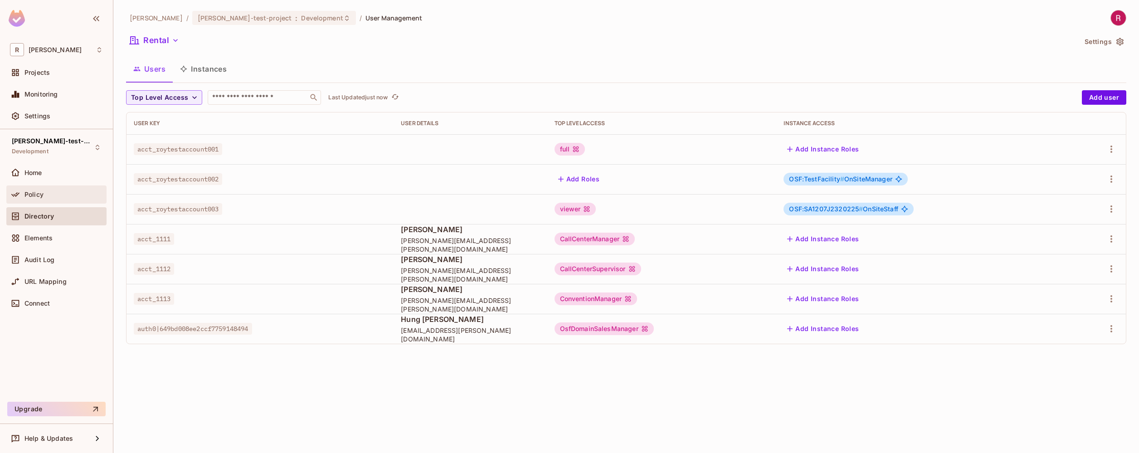
click at [35, 199] on div "Policy" at bounding box center [56, 194] width 93 height 11
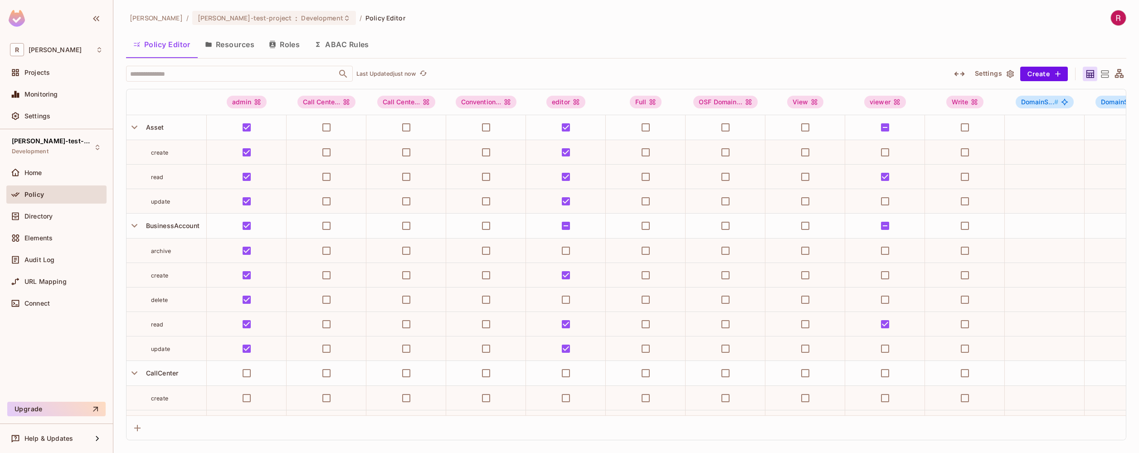
click at [238, 43] on button "Resources" at bounding box center [230, 44] width 64 height 23
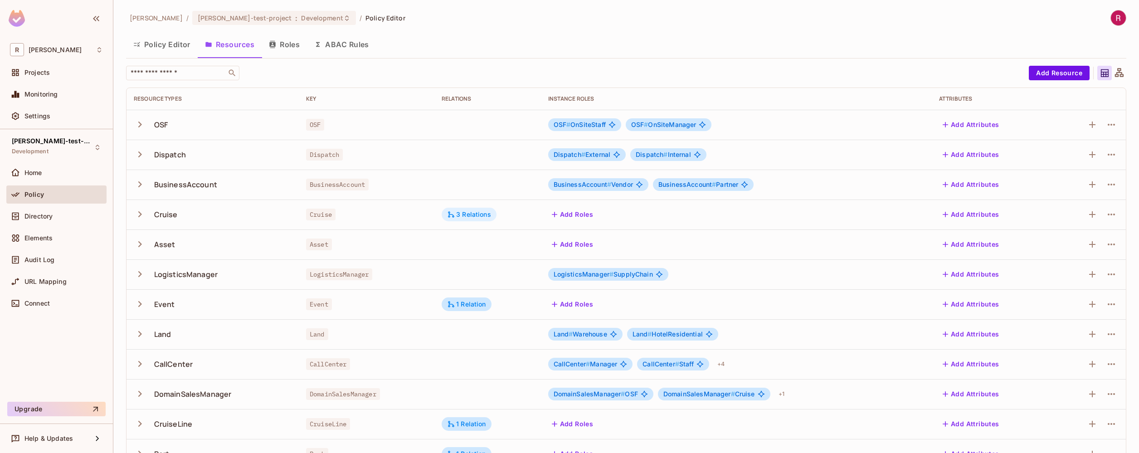
click at [478, 214] on div "3 Relations" at bounding box center [469, 214] width 44 height 8
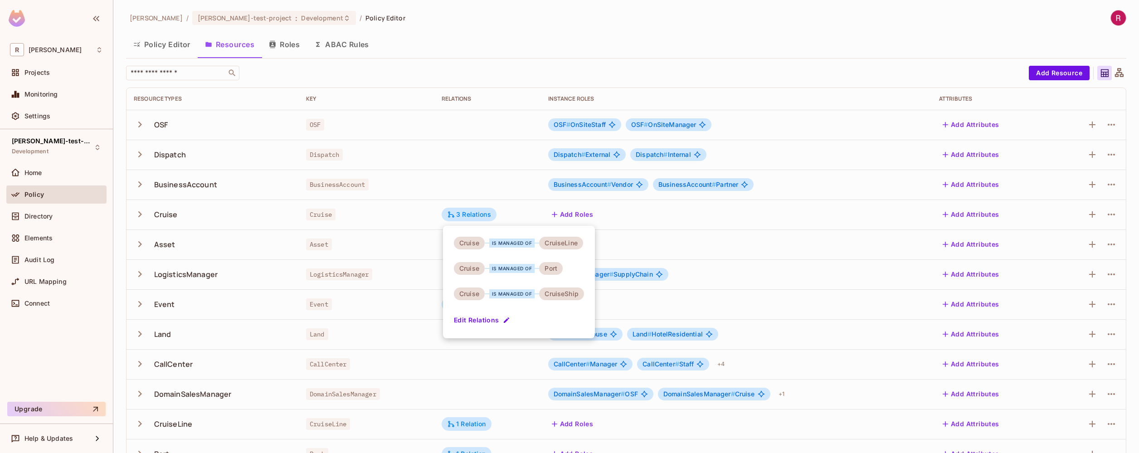
click at [479, 320] on button "Edit Relations" at bounding box center [483, 320] width 58 height 15
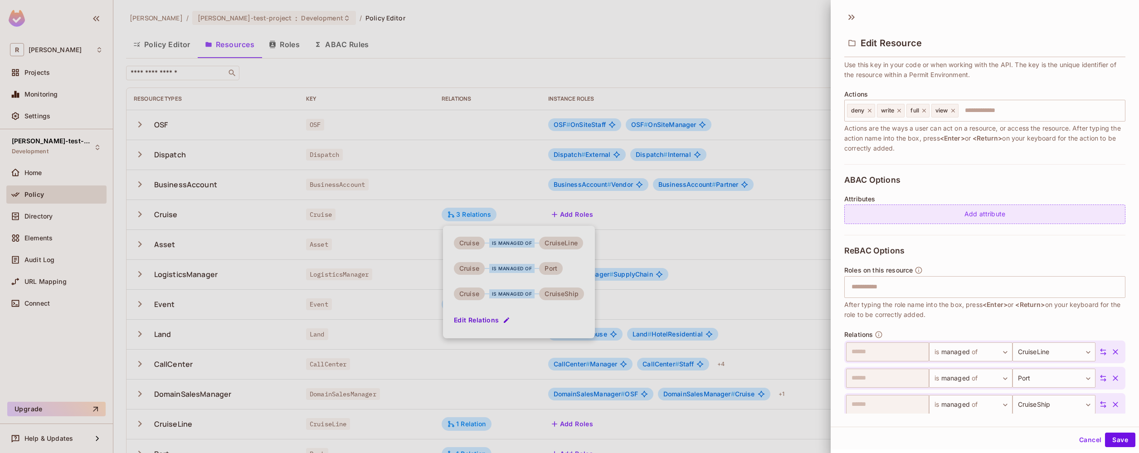
scroll to position [125, 0]
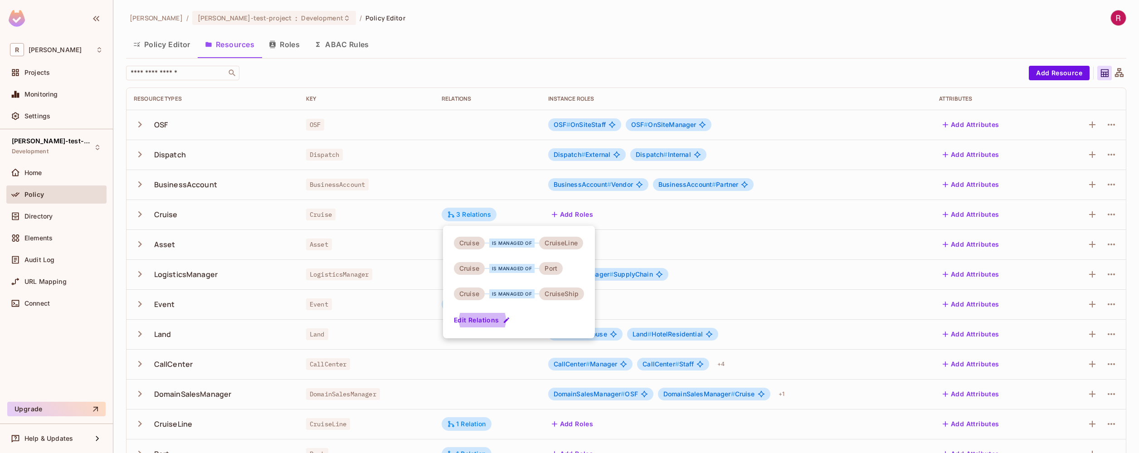
click at [455, 18] on div at bounding box center [569, 226] width 1139 height 453
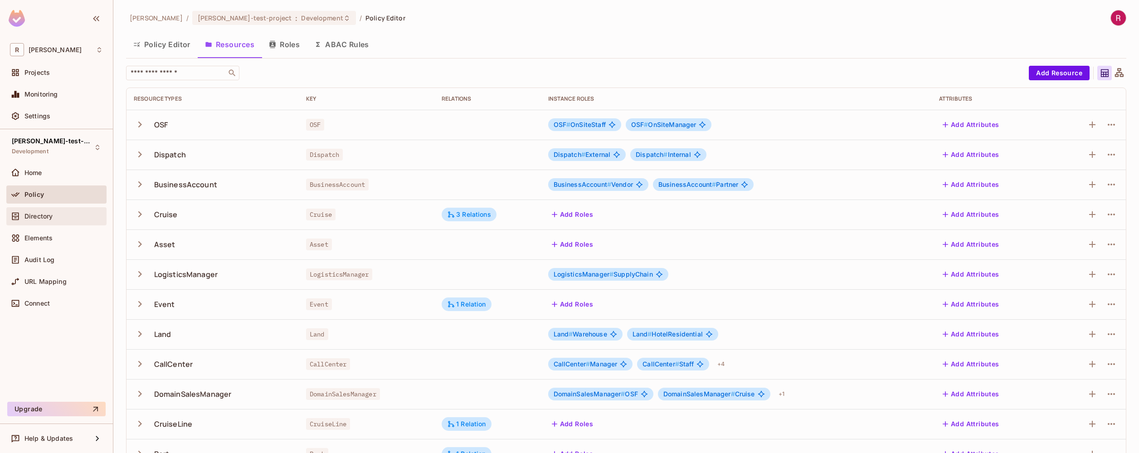
click at [57, 220] on div "Directory" at bounding box center [56, 216] width 93 height 11
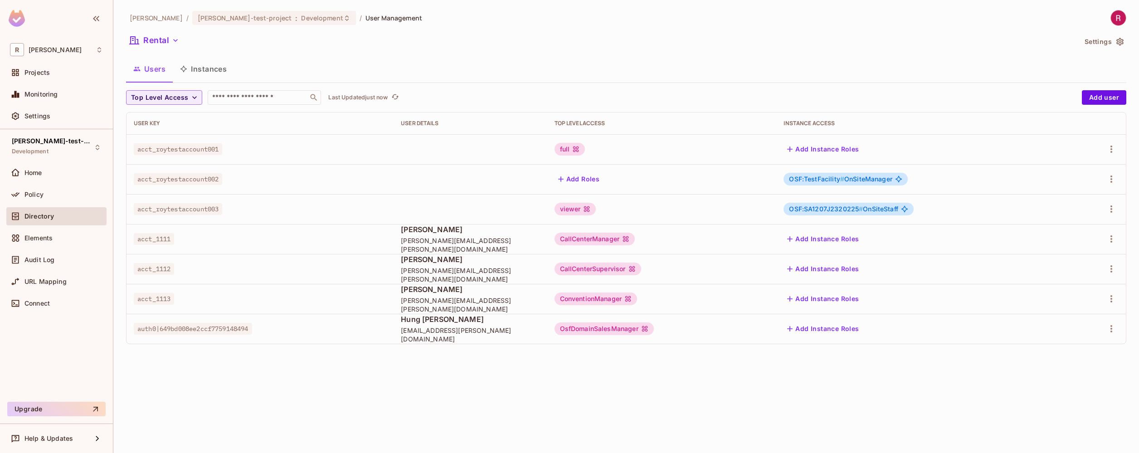
click at [880, 209] on span "OSF:SA1207J2320225 # OnSiteStaff" at bounding box center [843, 208] width 109 height 7
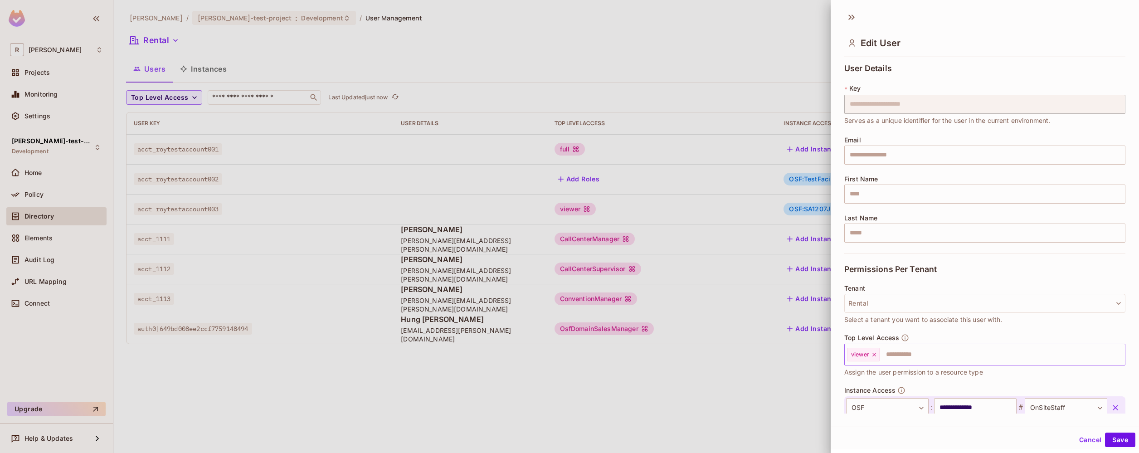
scroll to position [56, 0]
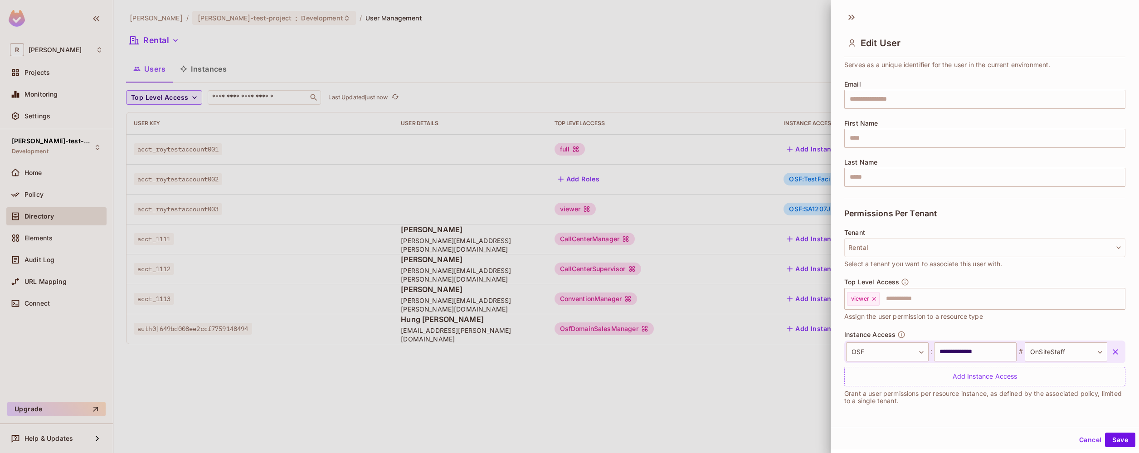
click at [889, 336] on span "Instance Access" at bounding box center [869, 334] width 51 height 7
click at [48, 300] on div at bounding box center [569, 226] width 1139 height 453
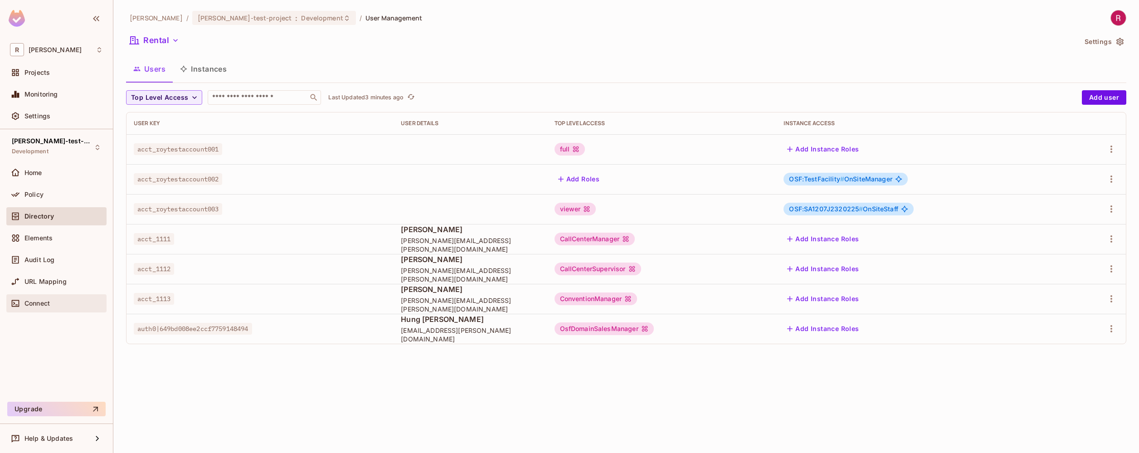
click at [34, 306] on span "Connect" at bounding box center [36, 303] width 25 height 7
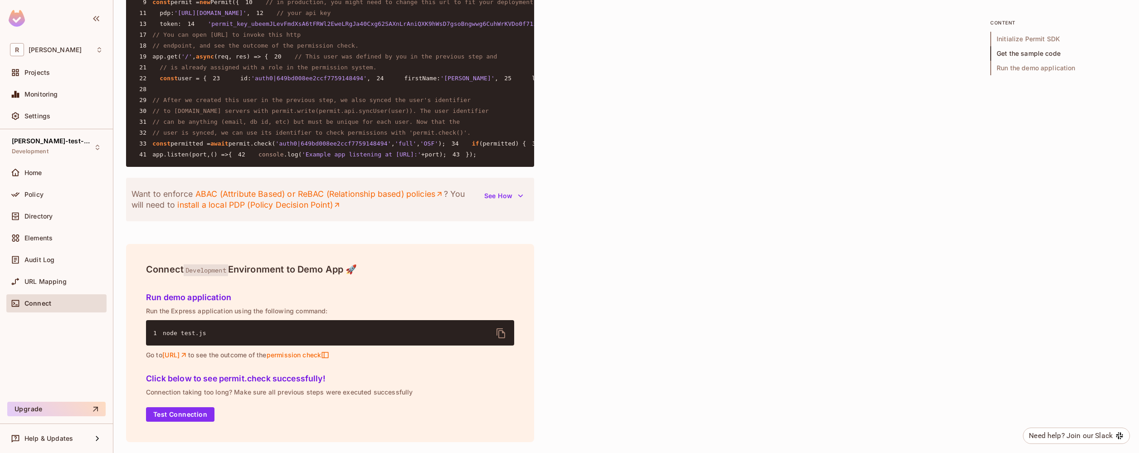
scroll to position [877, 0]
drag, startPoint x: 199, startPoint y: 205, endPoint x: 375, endPoint y: 218, distance: 177.3
click at [375, 167] on pre "1 const { Permit } = require ( 'permitio' ); 2 3 const express = require ( 'exp…" at bounding box center [330, 56] width 408 height 221
click at [307, 167] on pre "1 const { Permit } = require ( 'permitio' ); 2 3 const express = require ( 'exp…" at bounding box center [330, 56] width 408 height 221
drag, startPoint x: 236, startPoint y: 207, endPoint x: 287, endPoint y: 205, distance: 50.3
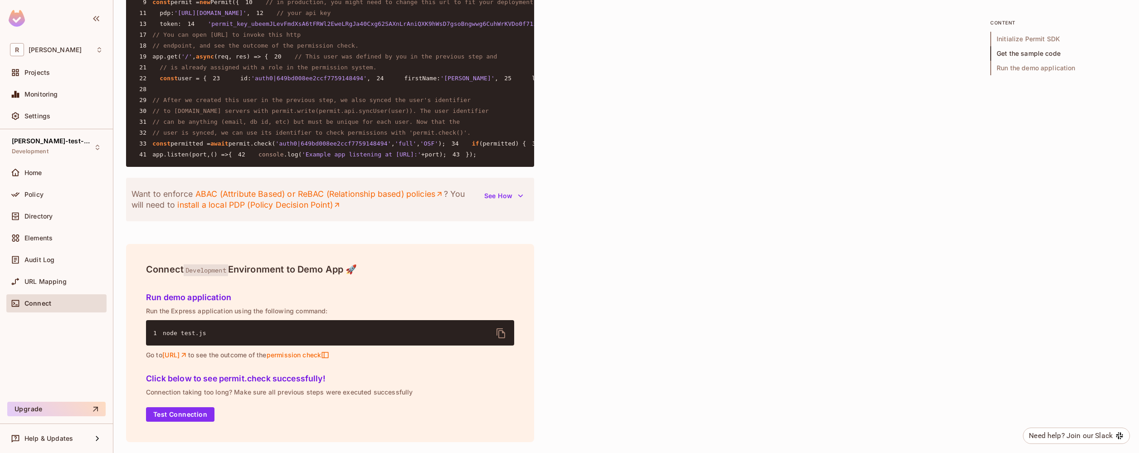
click at [287, 158] on code "1 const { Permit } = require ( 'permitio' ); 2 3 const express = require ( 'exp…" at bounding box center [734, 56] width 1202 height 203
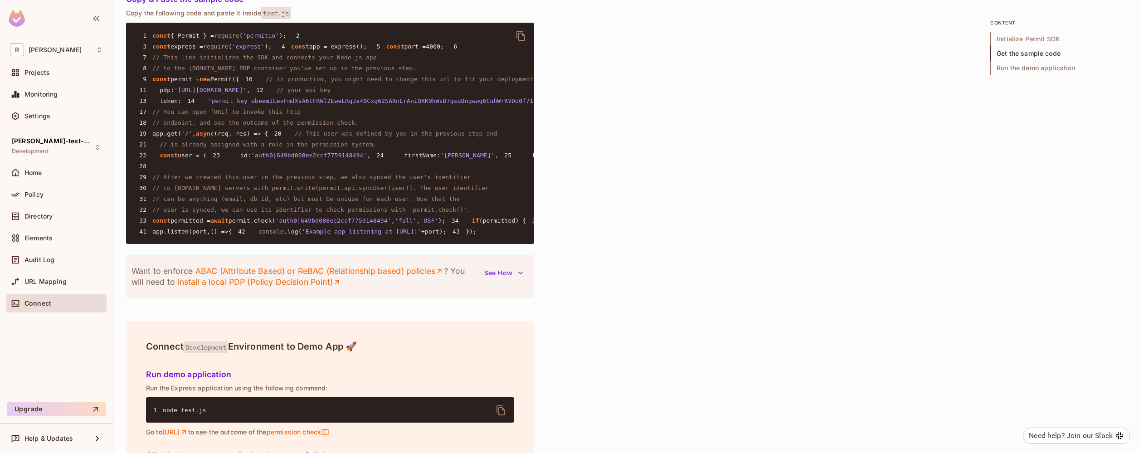
scroll to position [764, 0]
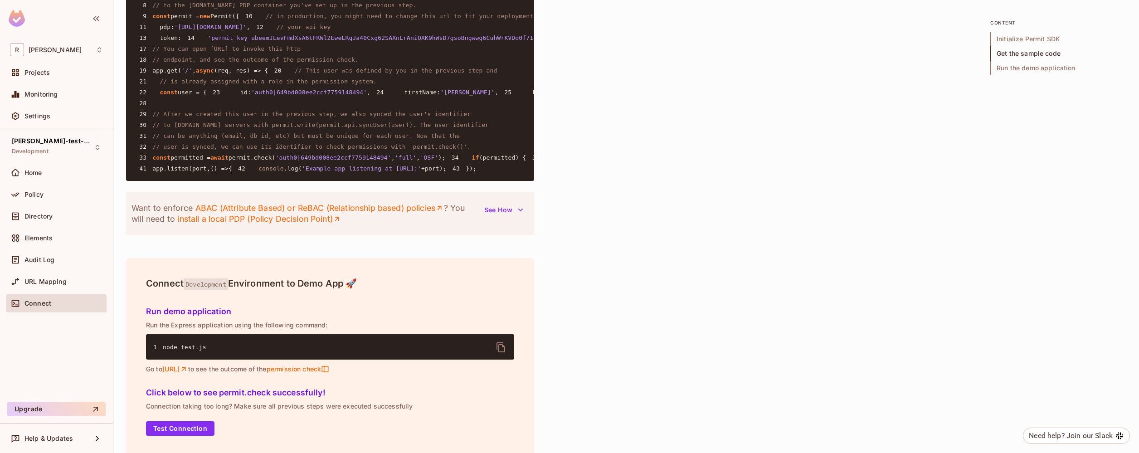
click at [266, 161] on span "permit.check(" at bounding box center [252, 157] width 47 height 7
drag, startPoint x: 265, startPoint y: 321, endPoint x: 432, endPoint y: 330, distance: 167.5
click at [432, 181] on pre "1 const { Permit } = require ( 'permitio' ); 2 3 const express = require ( 'exp…" at bounding box center [330, 70] width 408 height 221
